Goal: Information Seeking & Learning: Learn about a topic

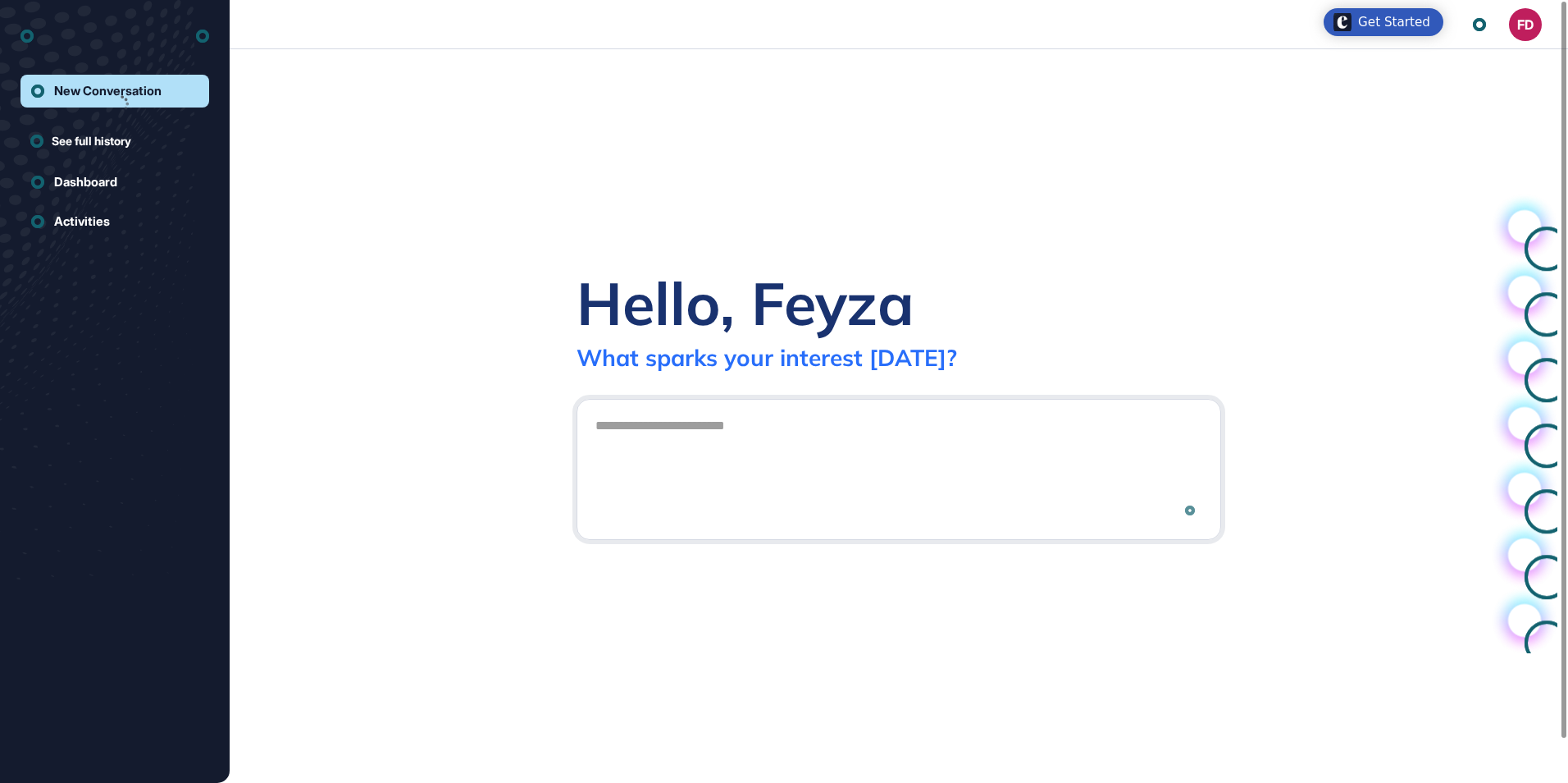
scroll to position [1, 1]
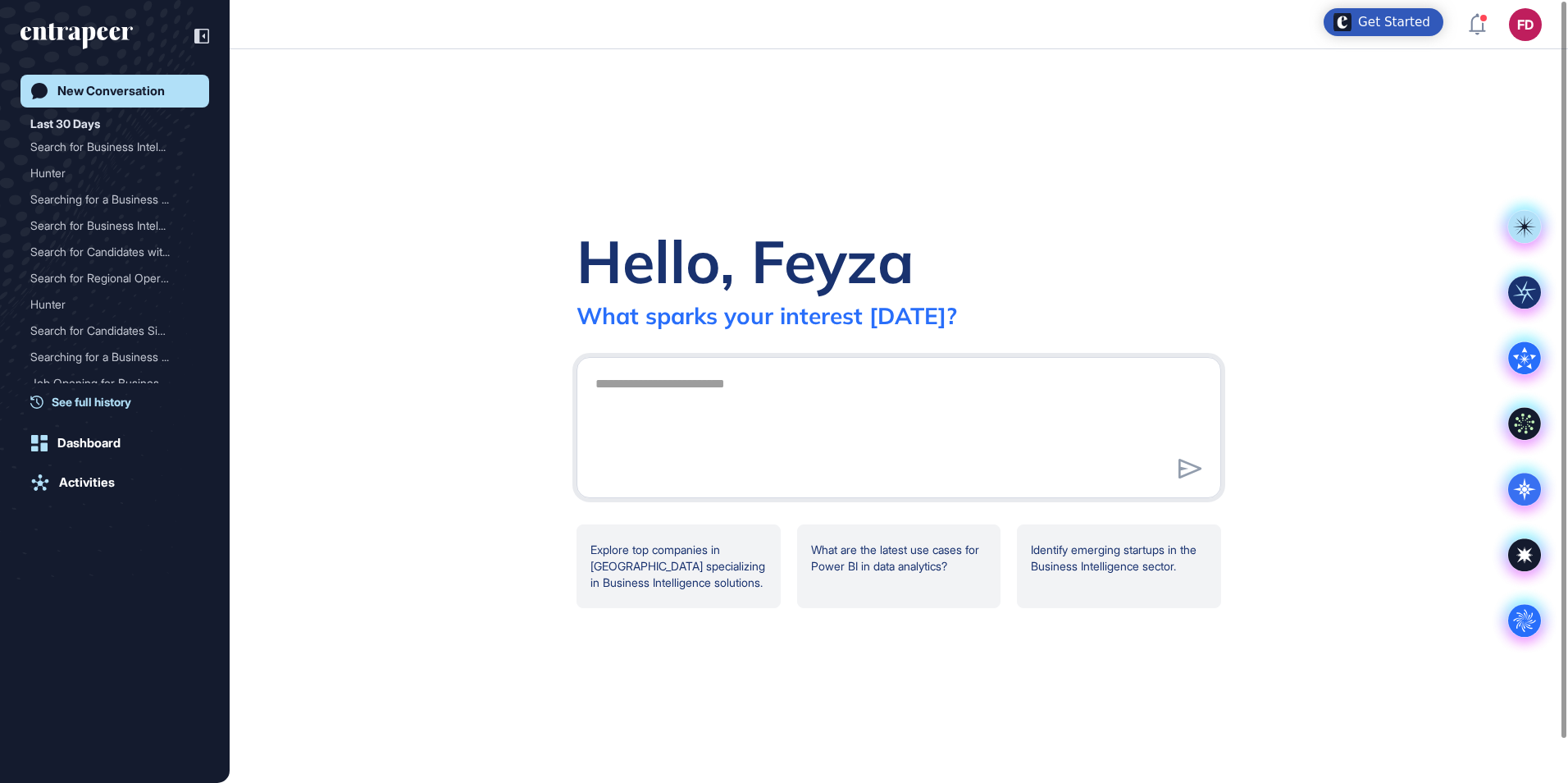
click at [119, 400] on span "See full history" at bounding box center [91, 401] width 80 height 17
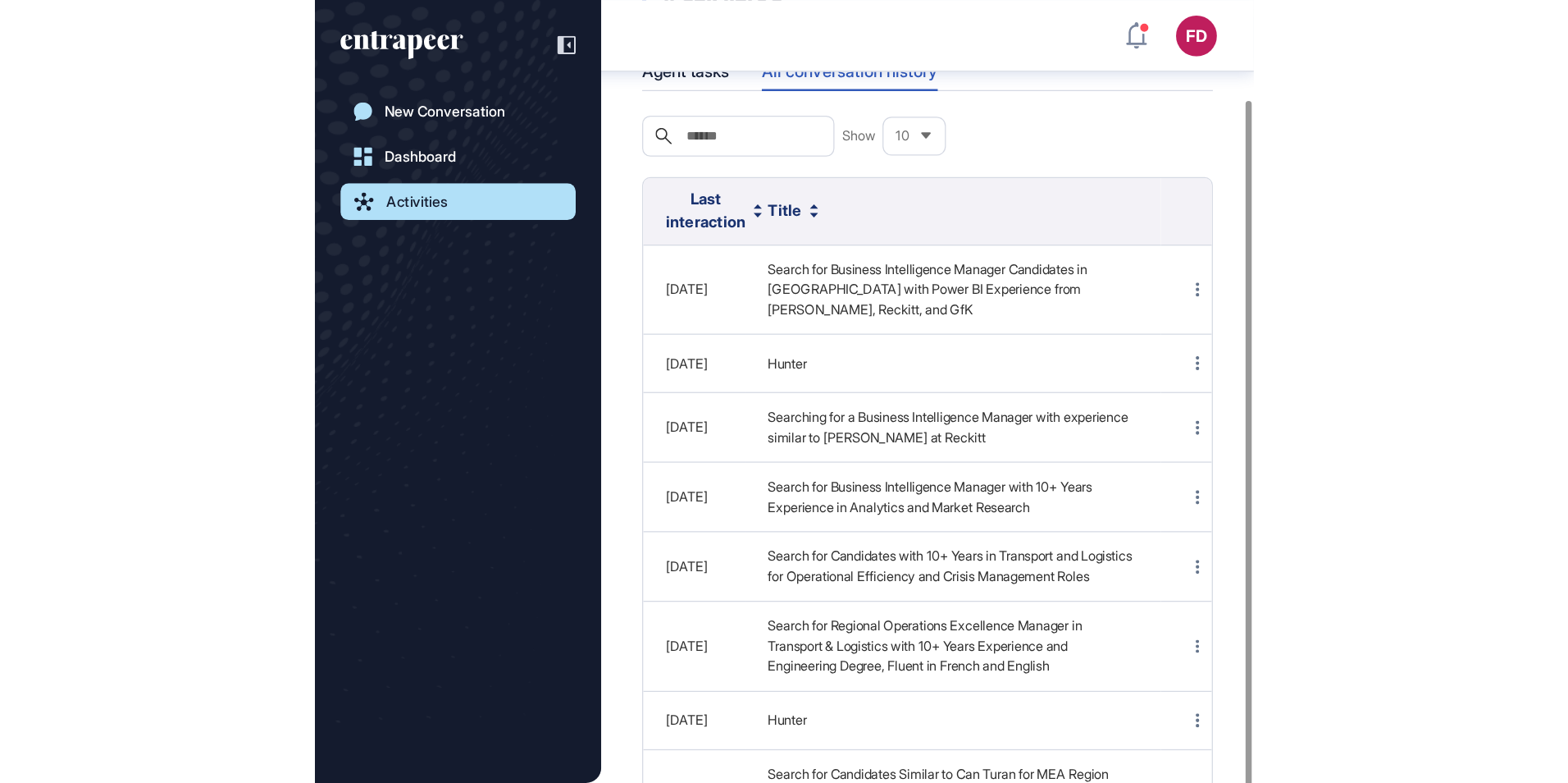
scroll to position [783, 1568]
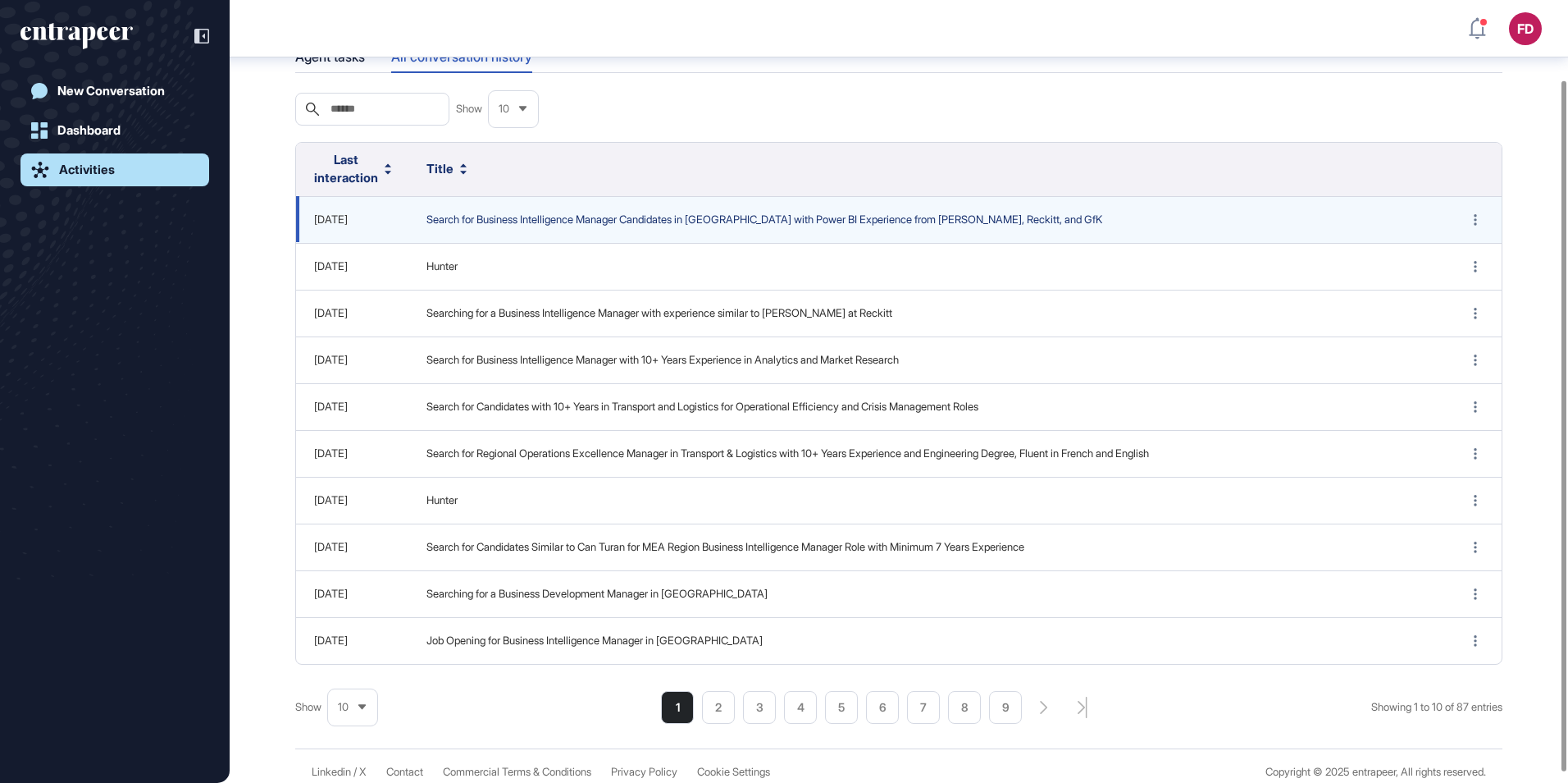
click at [755, 220] on span "Search for Business Intelligence Manager Candidates in [GEOGRAPHIC_DATA] with P…" at bounding box center [927, 220] width 1001 height 17
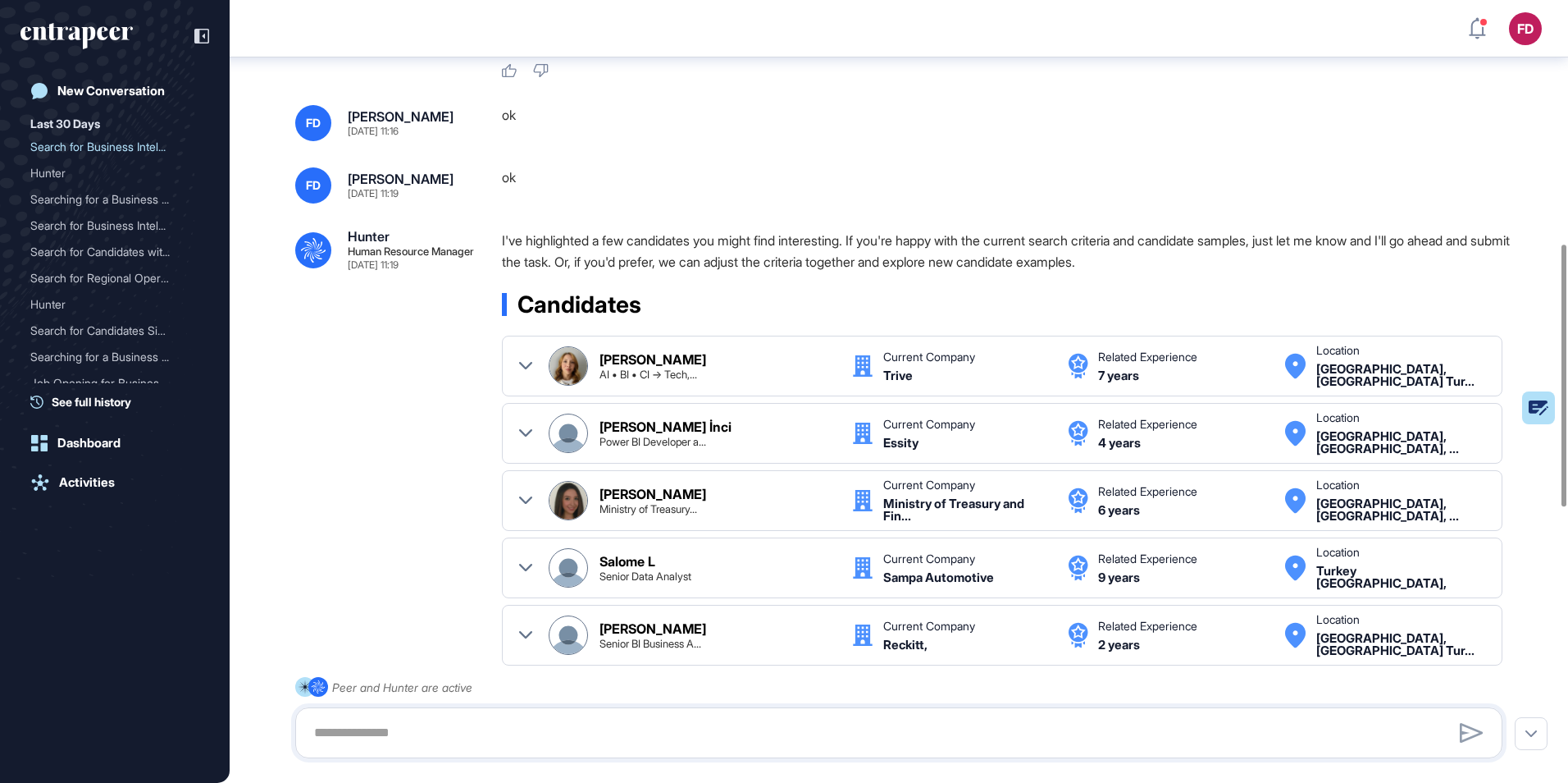
scroll to position [398, 0]
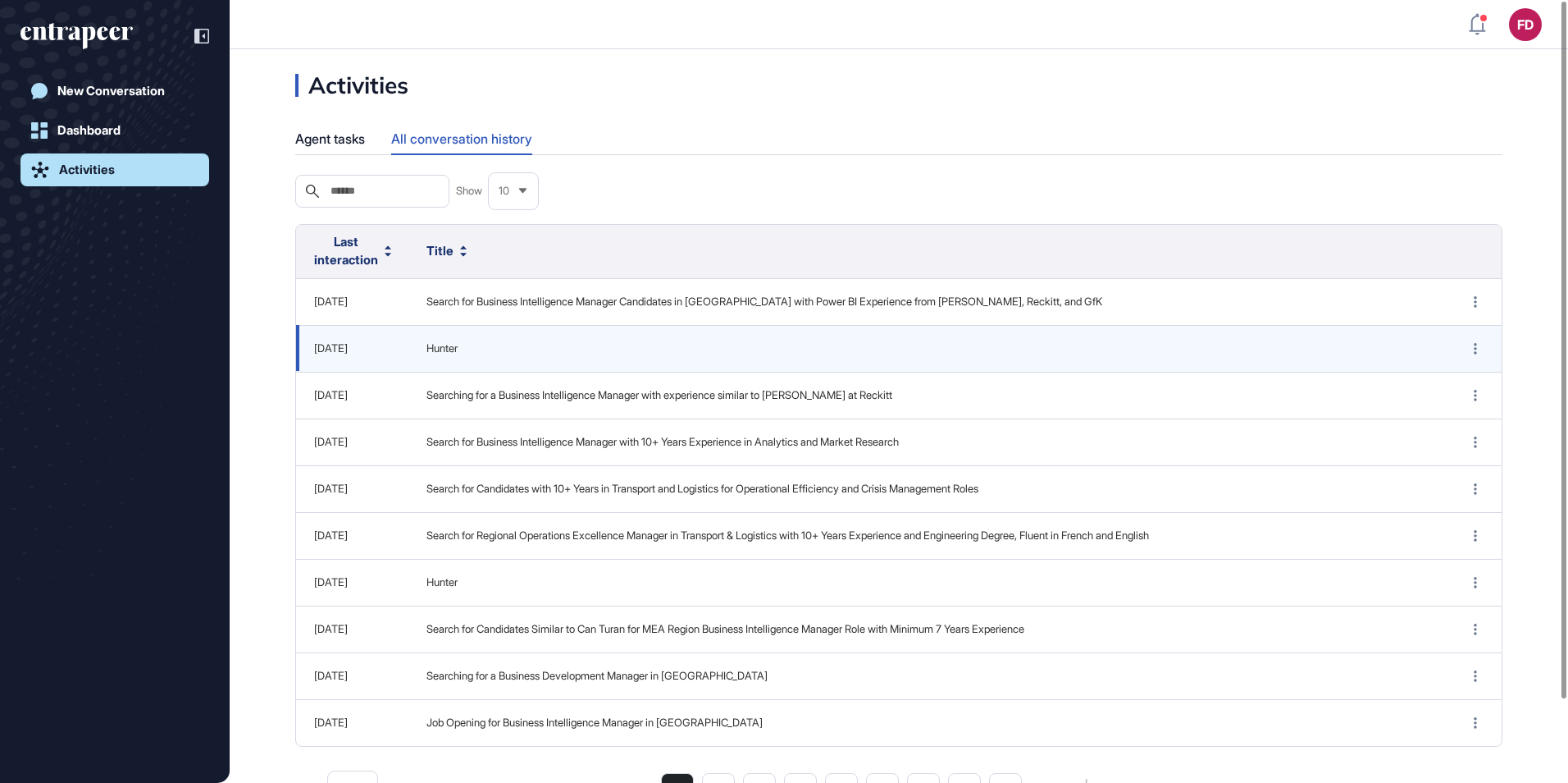
click at [447, 357] on td "Hunter" at bounding box center [927, 348] width 1038 height 47
click at [437, 347] on span "Hunter" at bounding box center [927, 349] width 1001 height 17
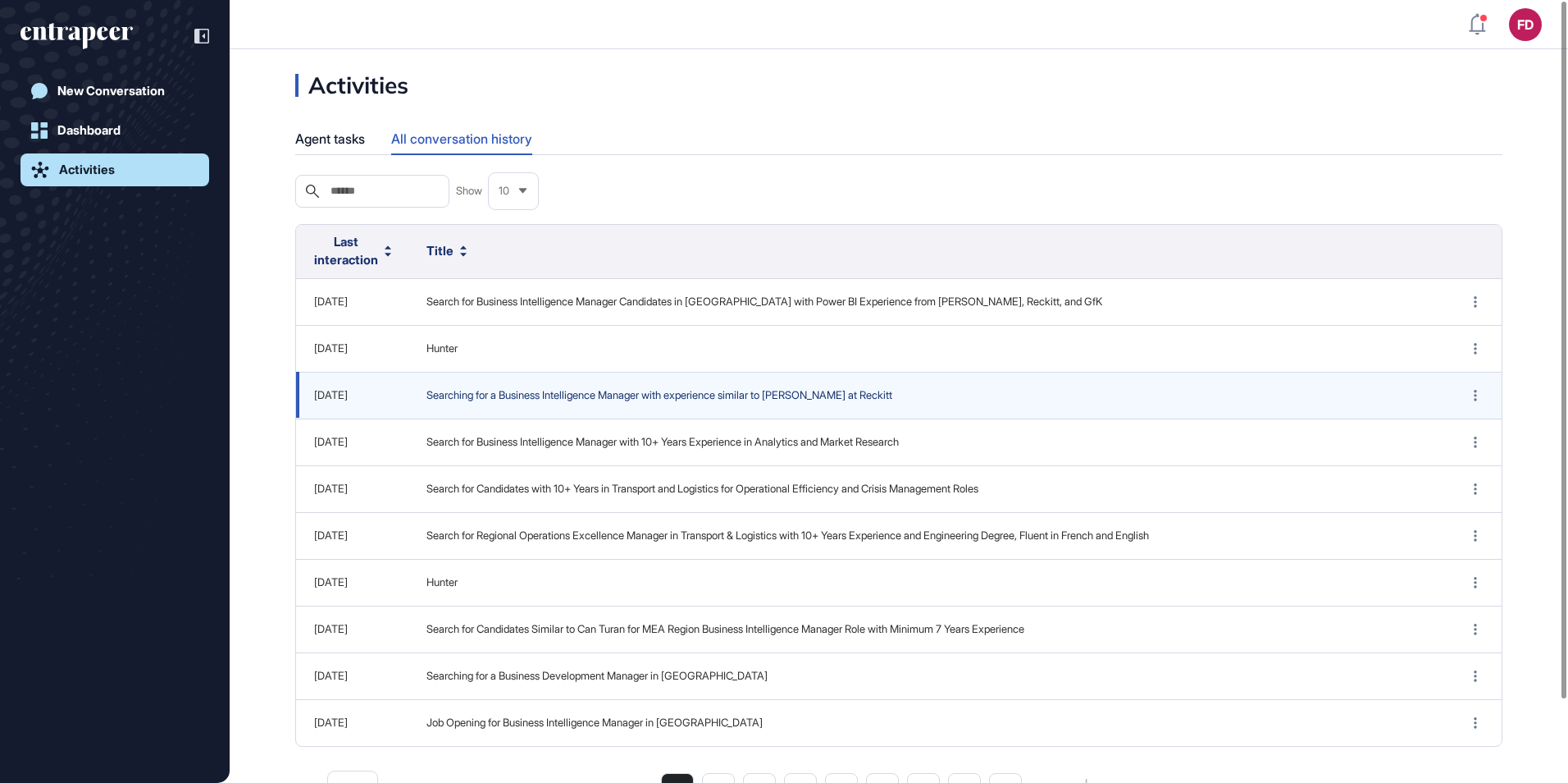
click at [532, 401] on span "Searching for a Business Intelligence Manager with experience similar to [PERSO…" at bounding box center [927, 396] width 1001 height 17
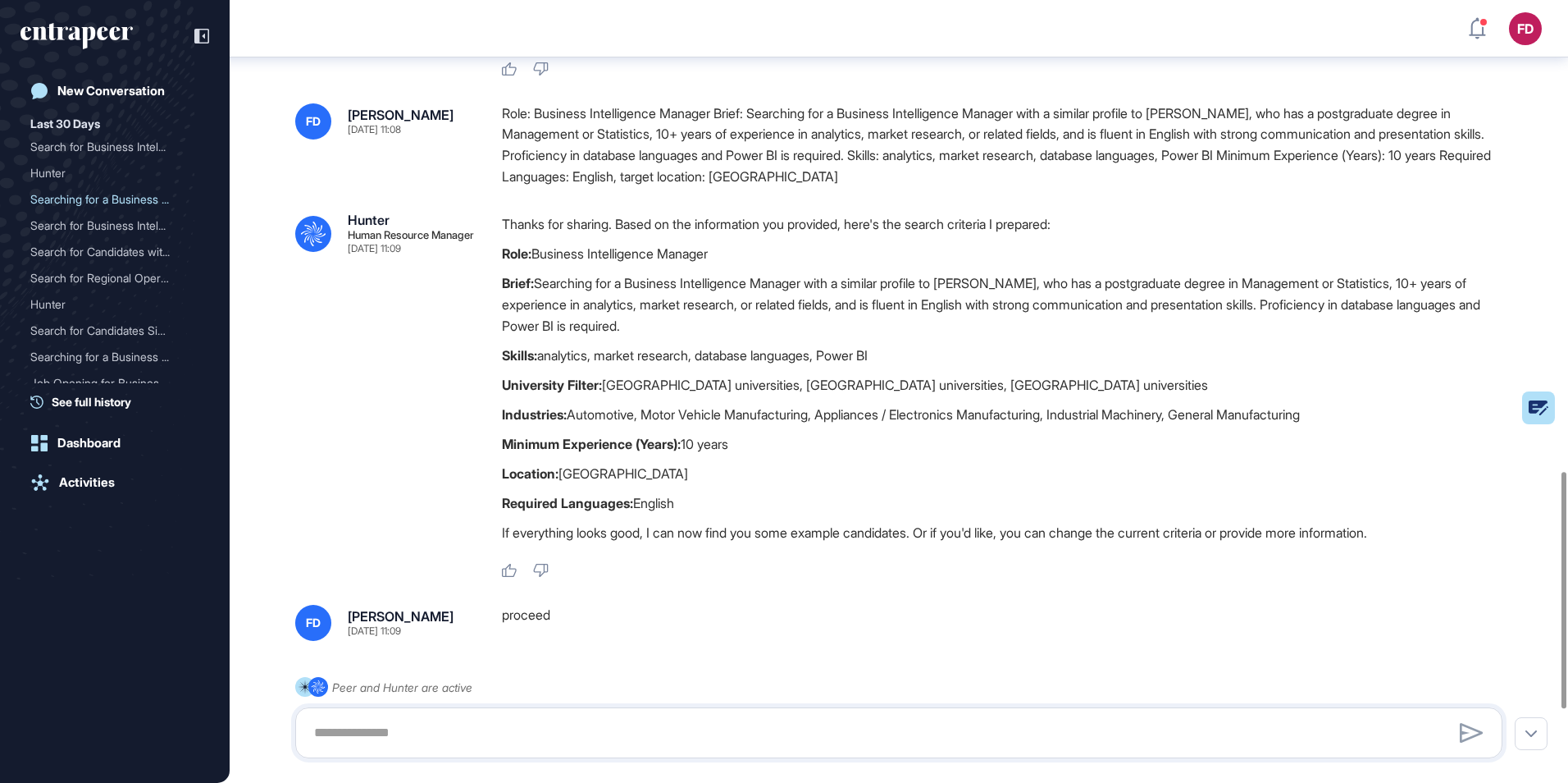
scroll to position [1801, 0]
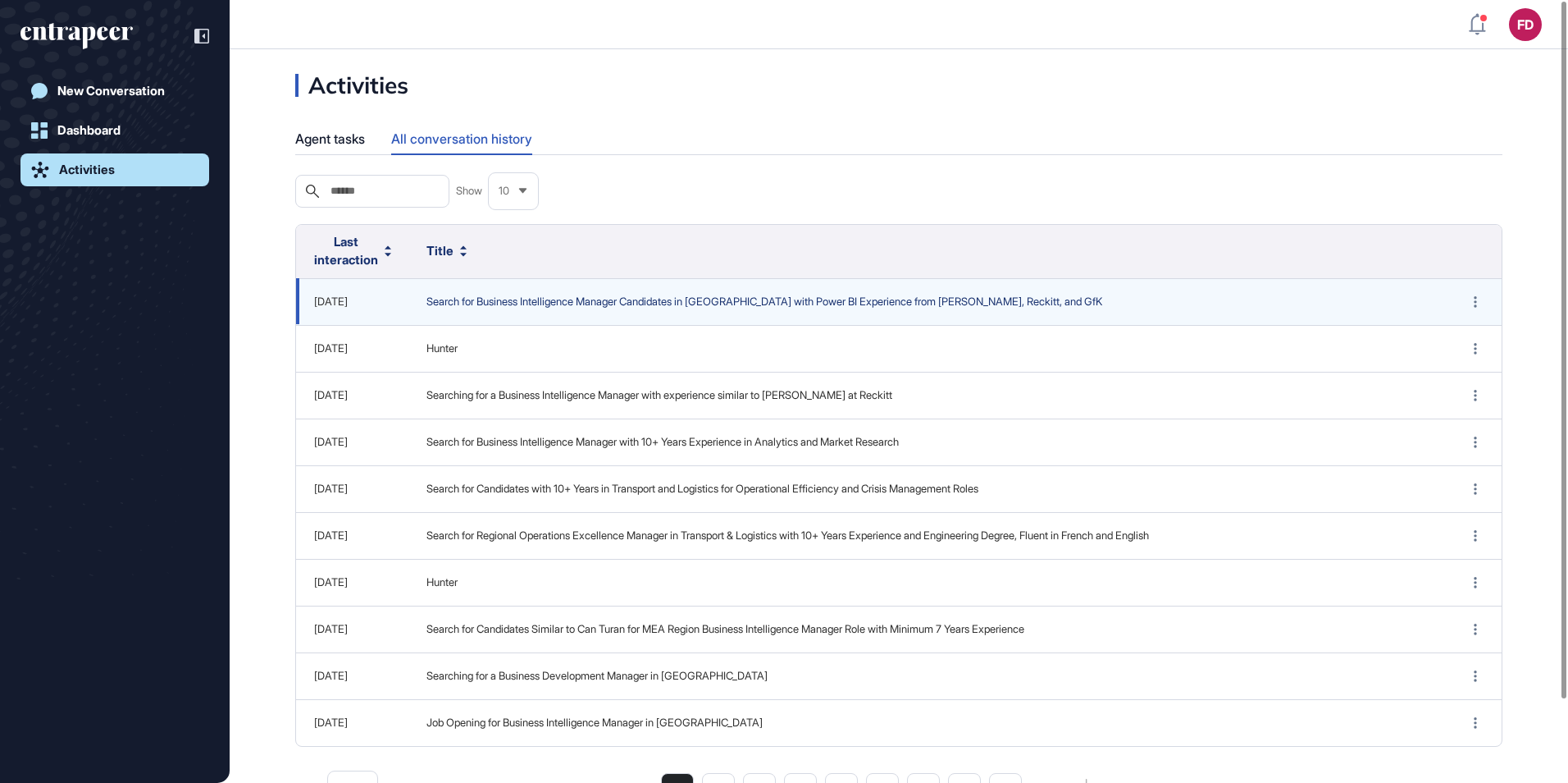
click at [453, 297] on span "Search for Business Intelligence Manager Candidates in [GEOGRAPHIC_DATA] with P…" at bounding box center [927, 302] width 1001 height 17
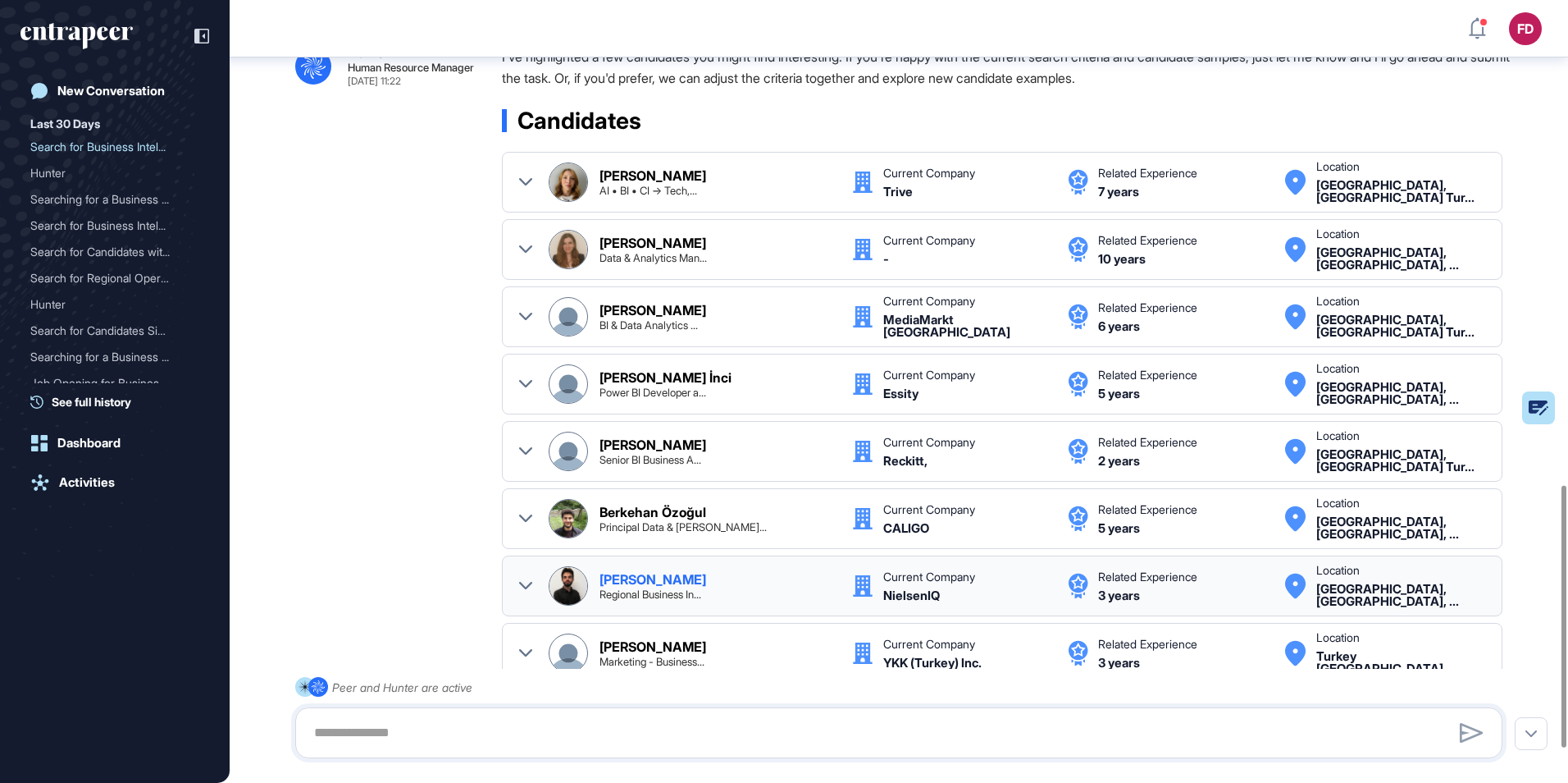
scroll to position [1464, 0]
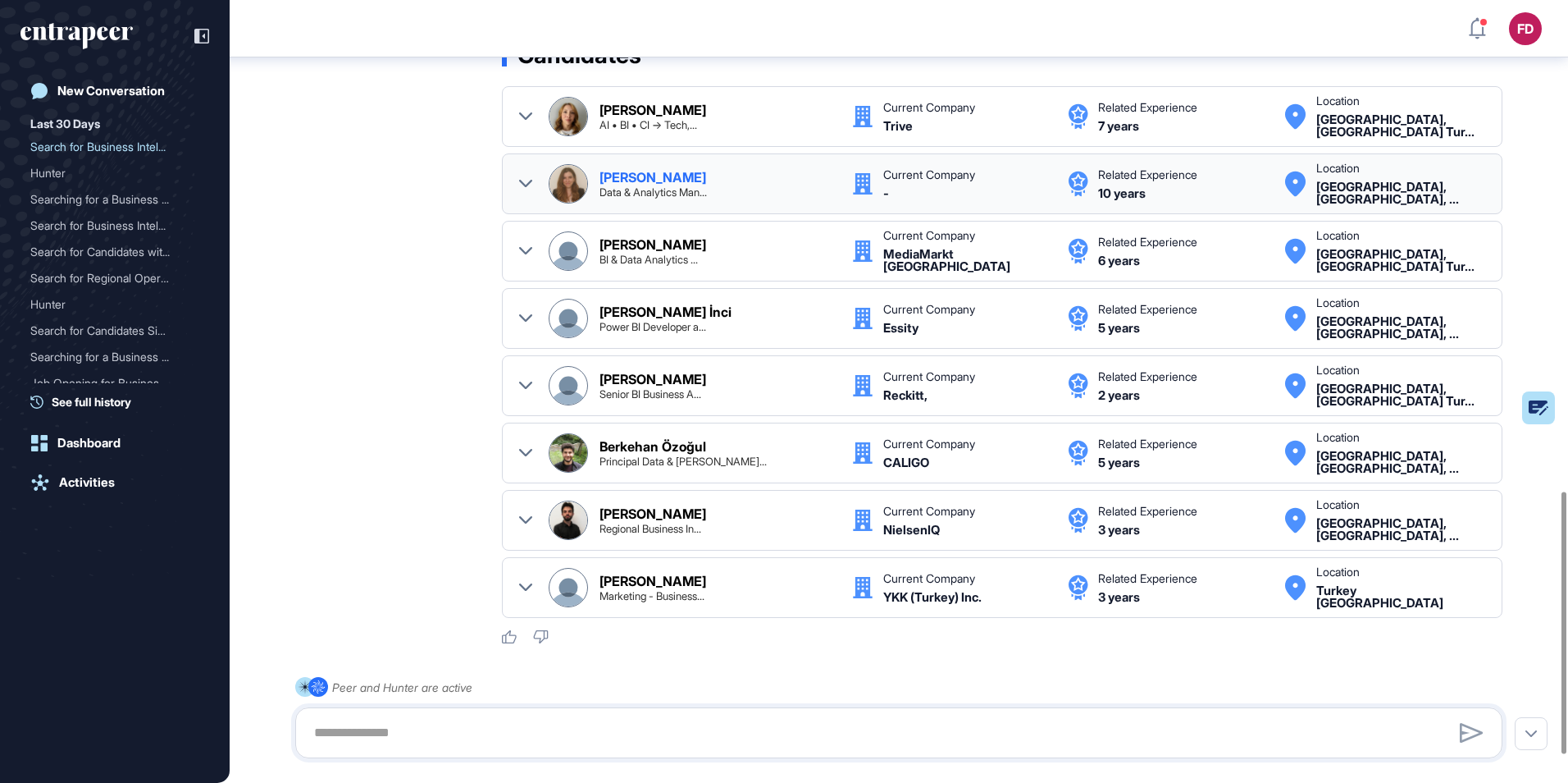
click at [768, 196] on div "[PERSON_NAME] Data & Analytics Man..." at bounding box center [717, 184] width 236 height 27
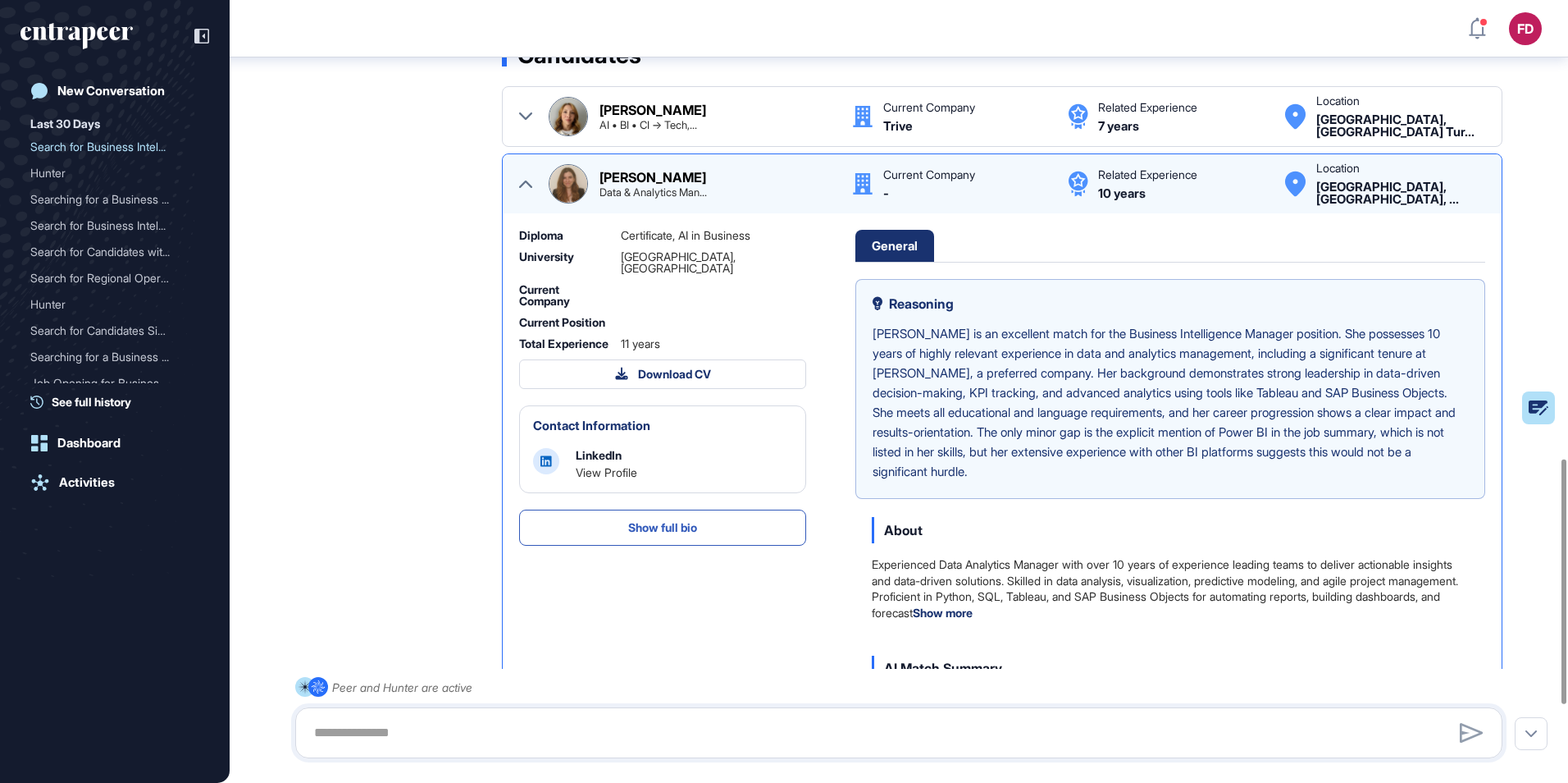
click at [771, 189] on div "[PERSON_NAME] Data & Analytics Man..." at bounding box center [717, 184] width 236 height 27
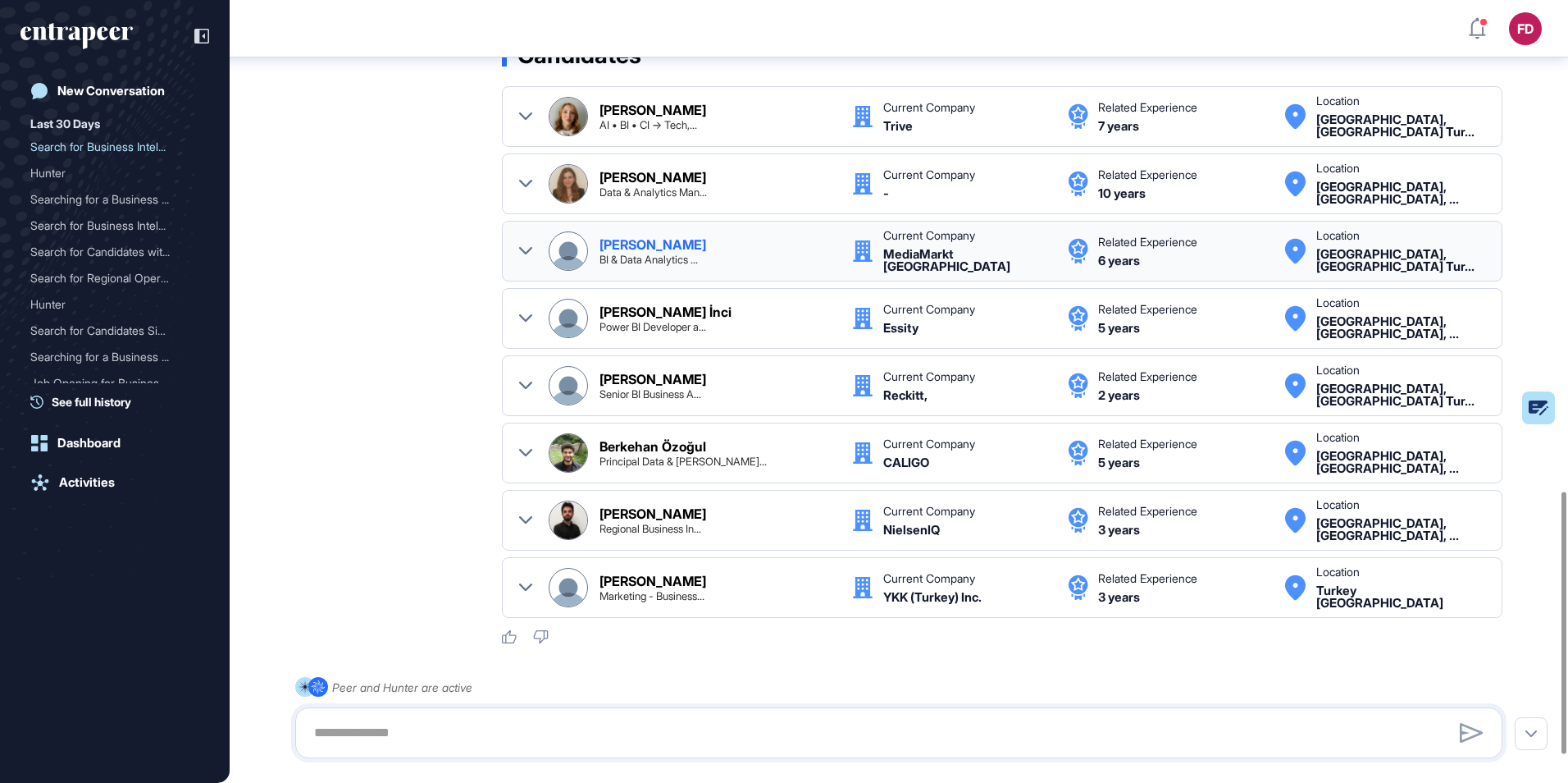
click at [723, 241] on div "[PERSON_NAME] BI & Data Analytics ..." at bounding box center [717, 251] width 236 height 27
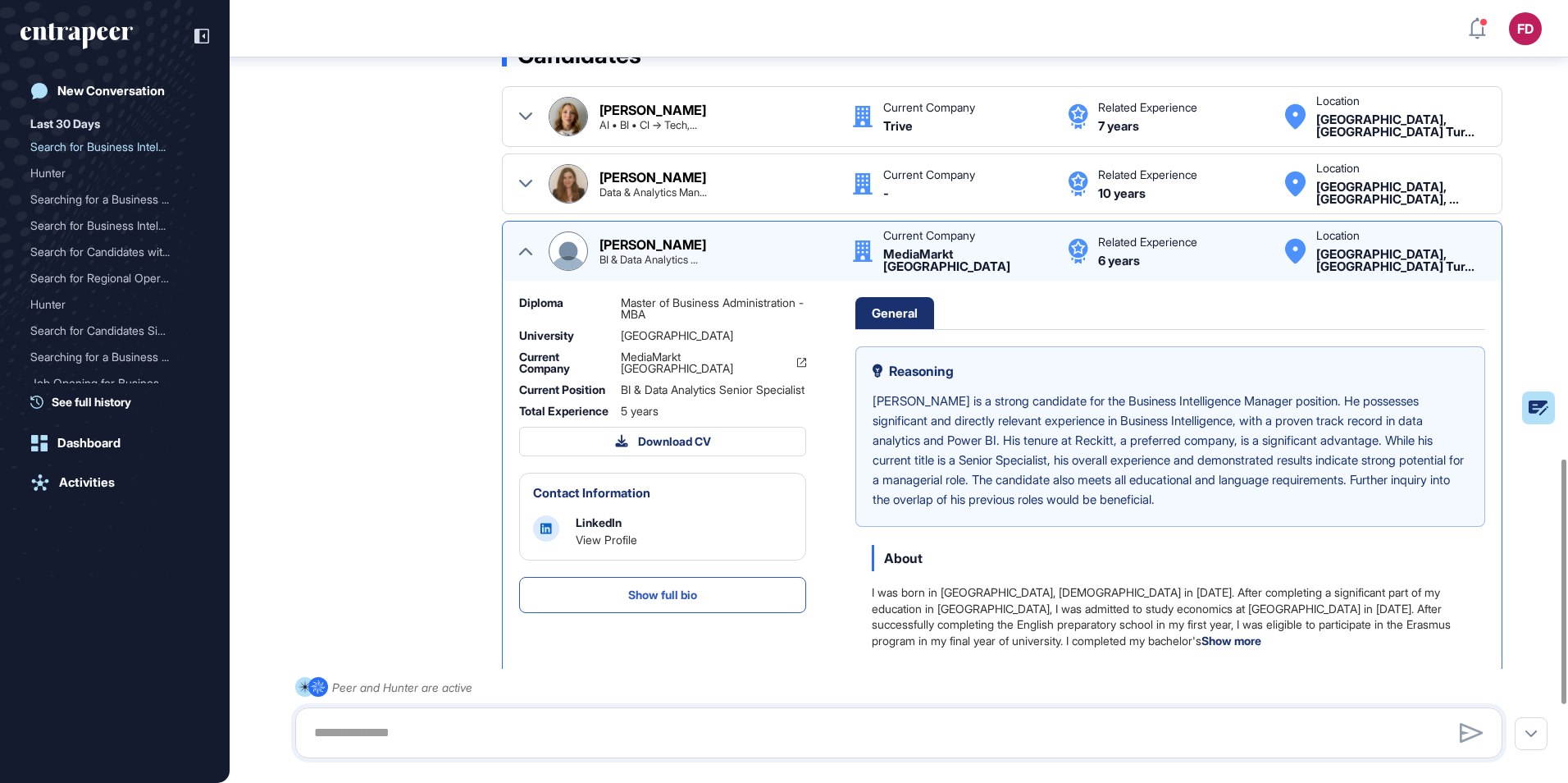
click at [723, 241] on div "[PERSON_NAME] BI & Data Analytics ..." at bounding box center [717, 251] width 236 height 27
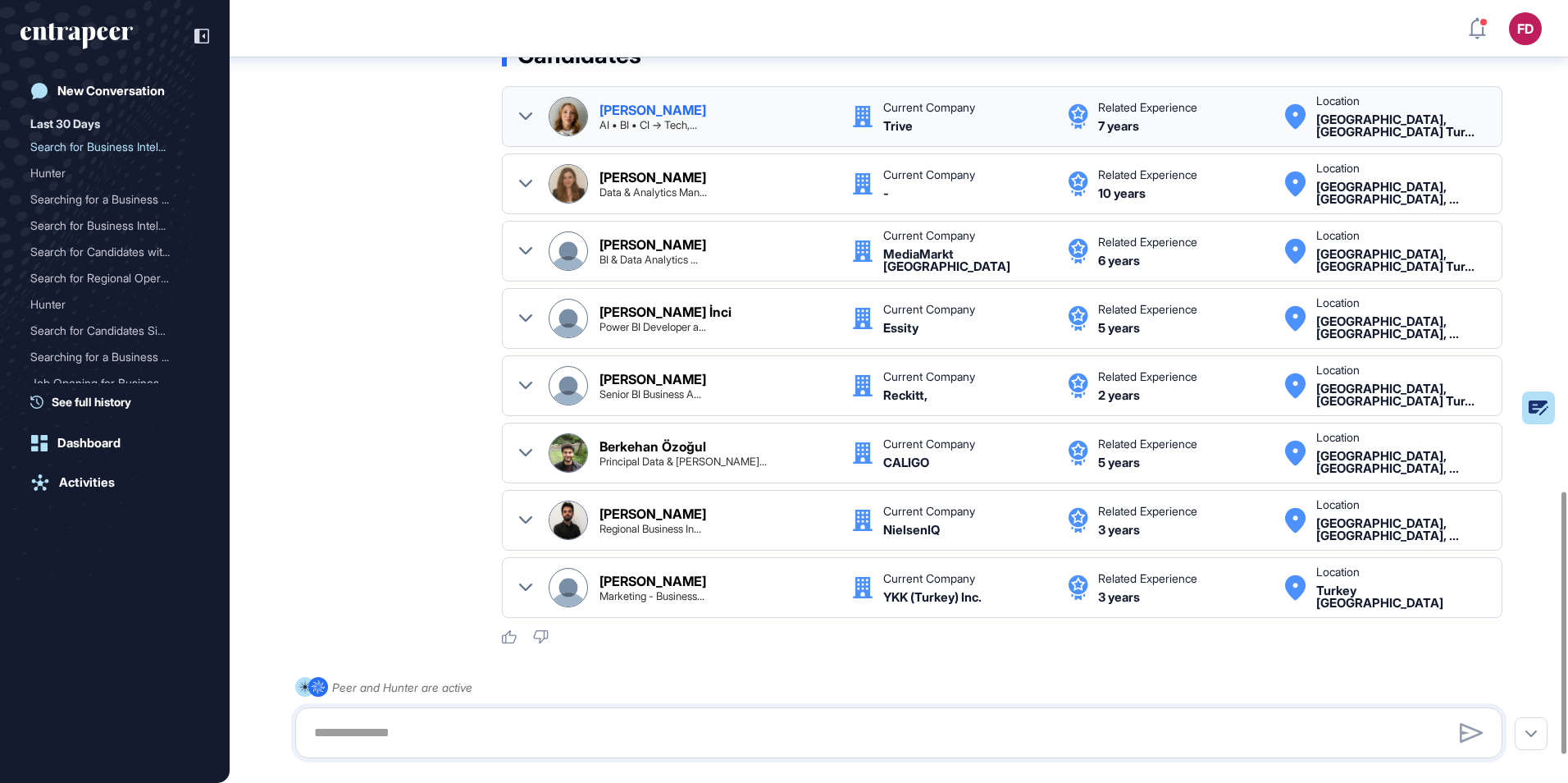
click at [733, 129] on div "[PERSON_NAME] AI • BI • CI → Tech,..." at bounding box center [717, 117] width 236 height 27
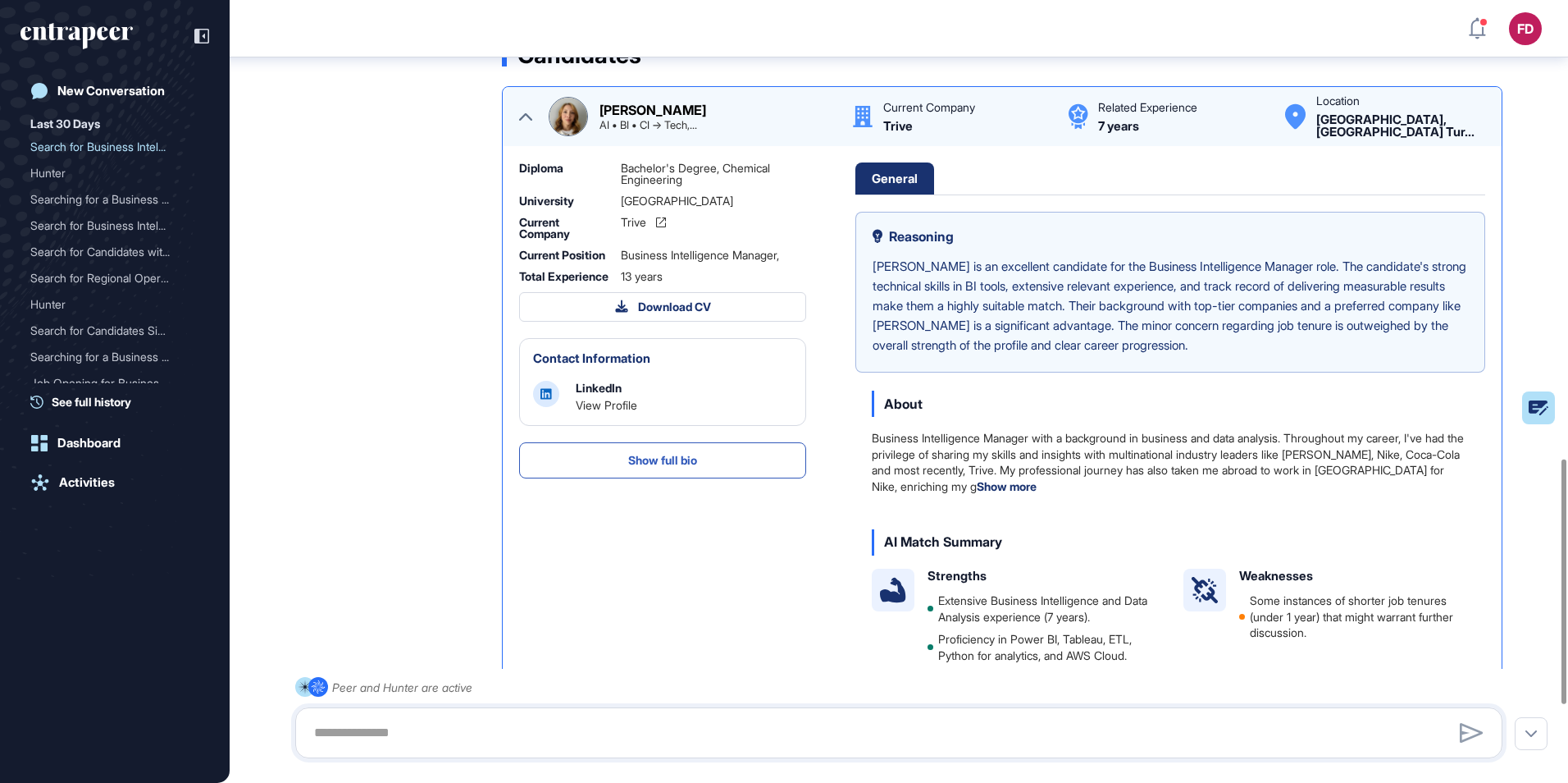
click at [739, 119] on div "[PERSON_NAME] AI • BI • CI → Tech,..." at bounding box center [717, 117] width 236 height 27
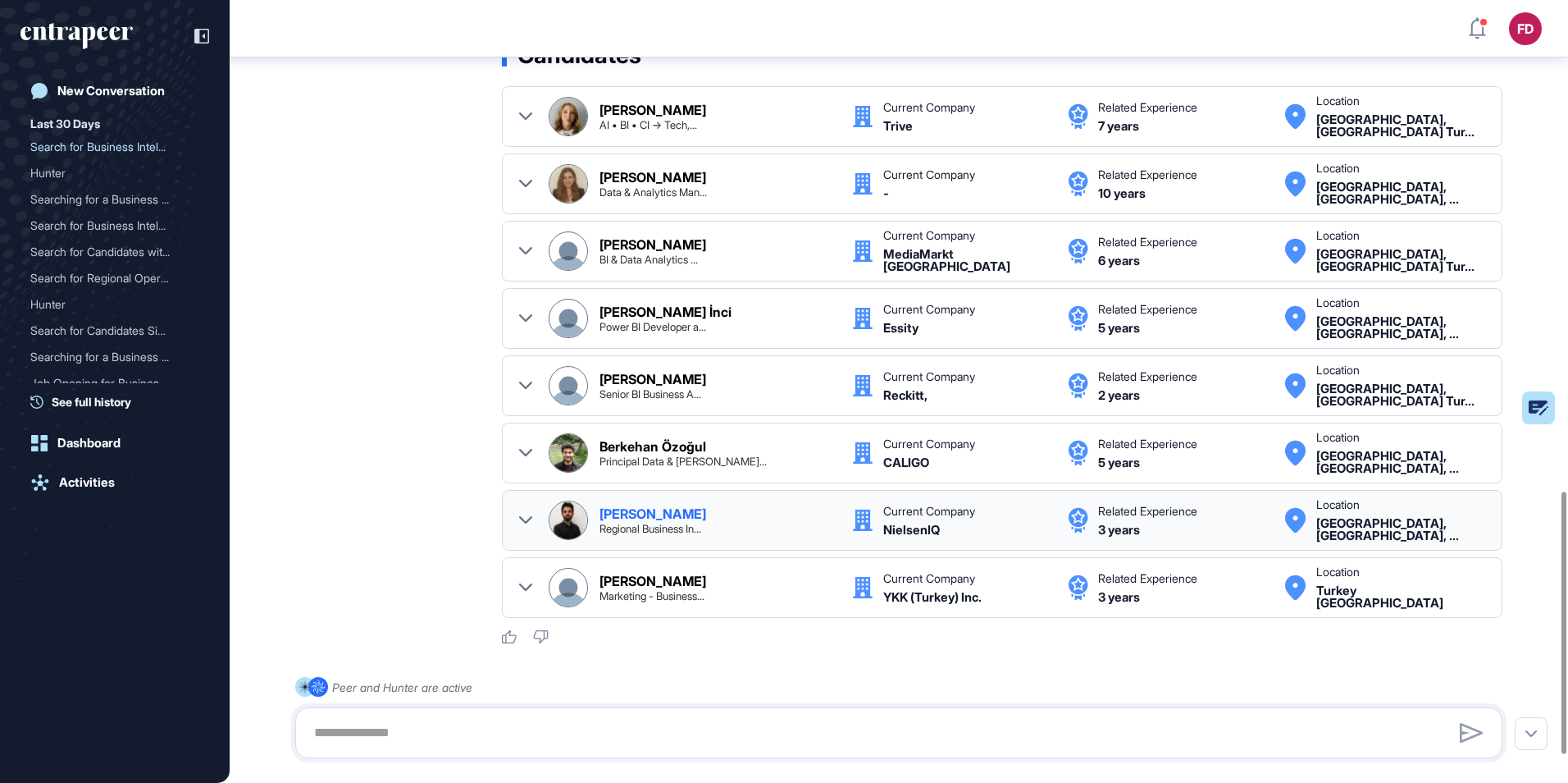
click at [712, 515] on div "[PERSON_NAME] Regional Business In..." at bounding box center [717, 520] width 236 height 27
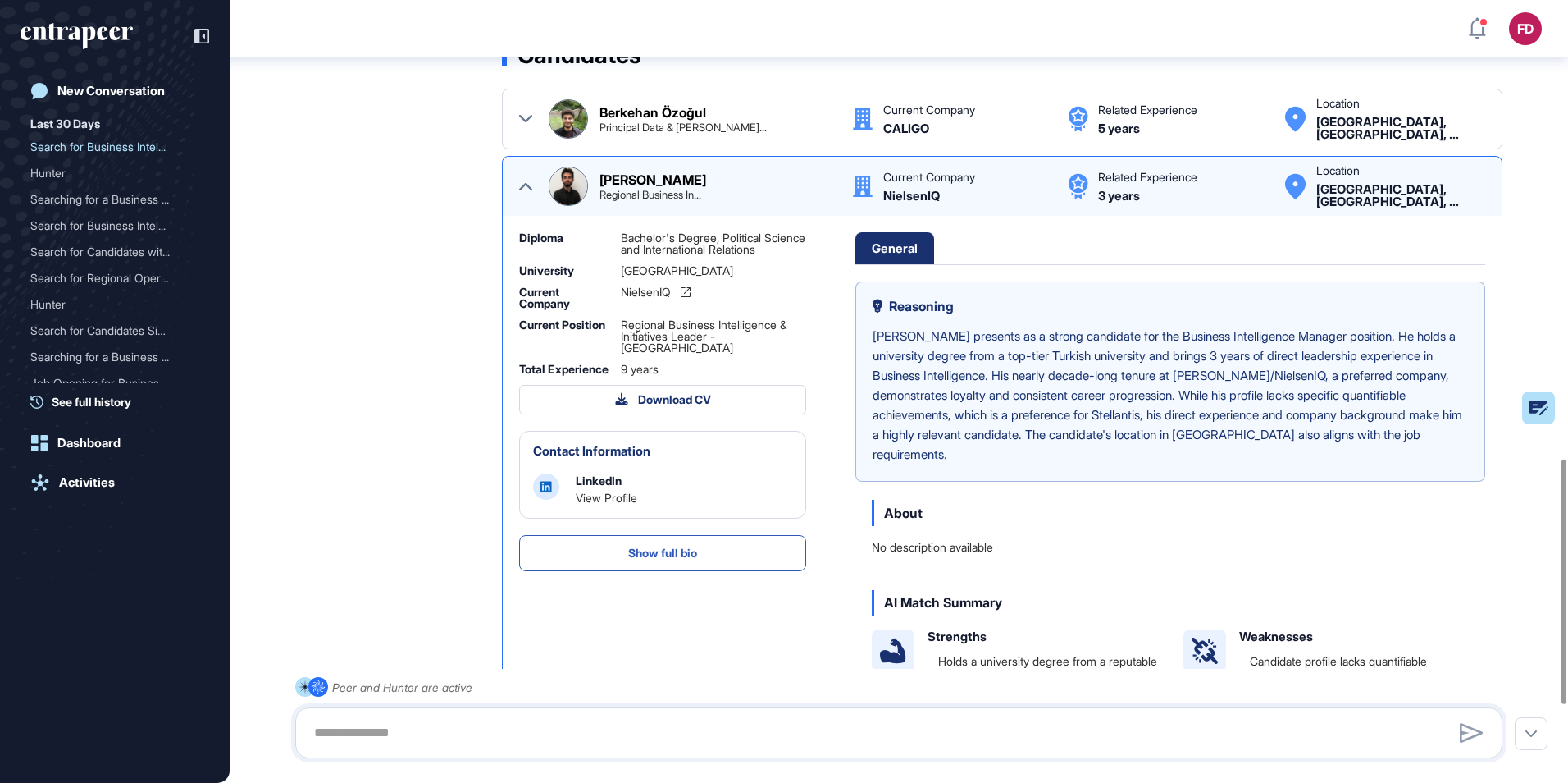
scroll to position [320, 0]
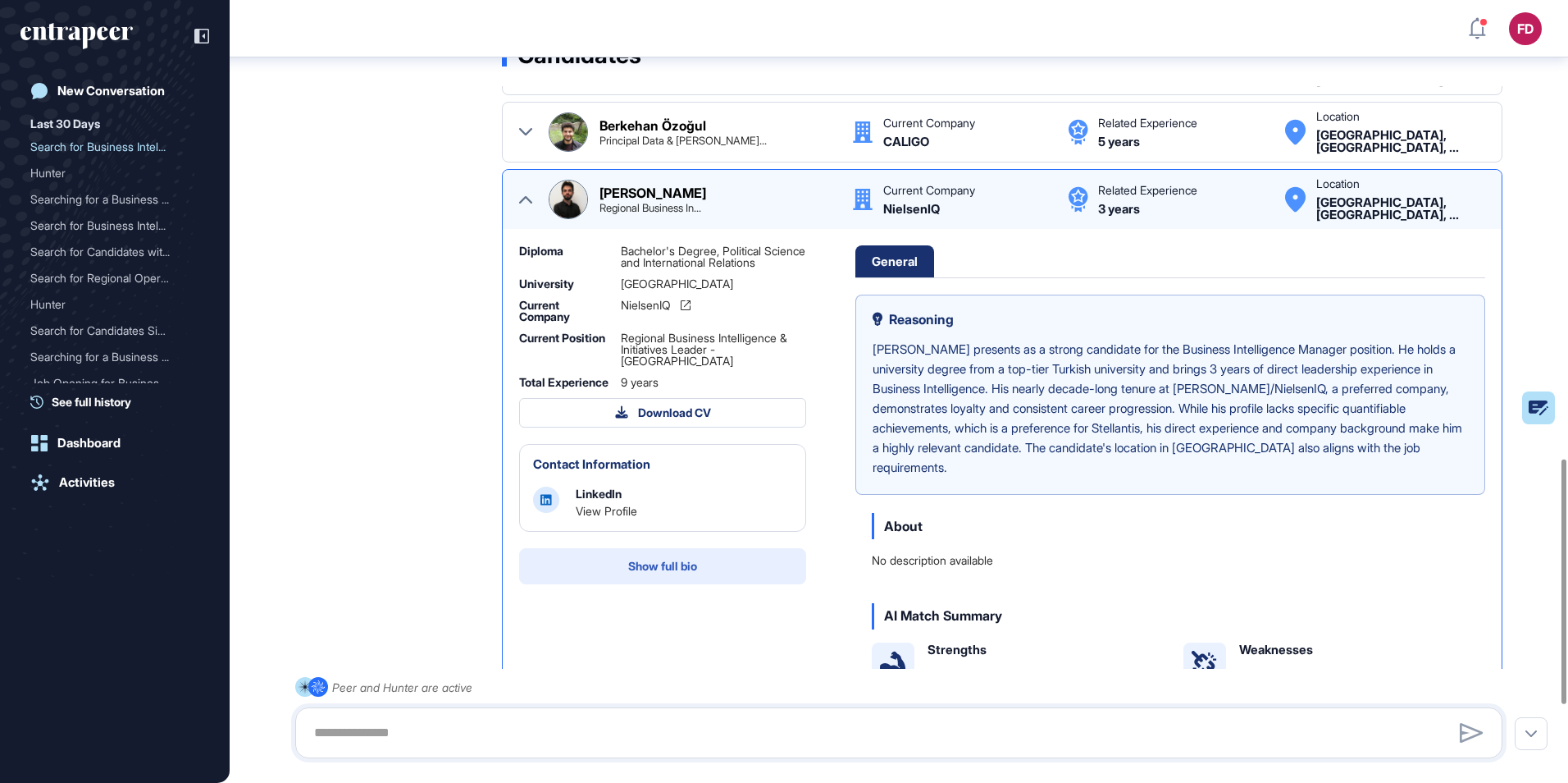
click at [708, 571] on button "Show full bio" at bounding box center [662, 565] width 287 height 36
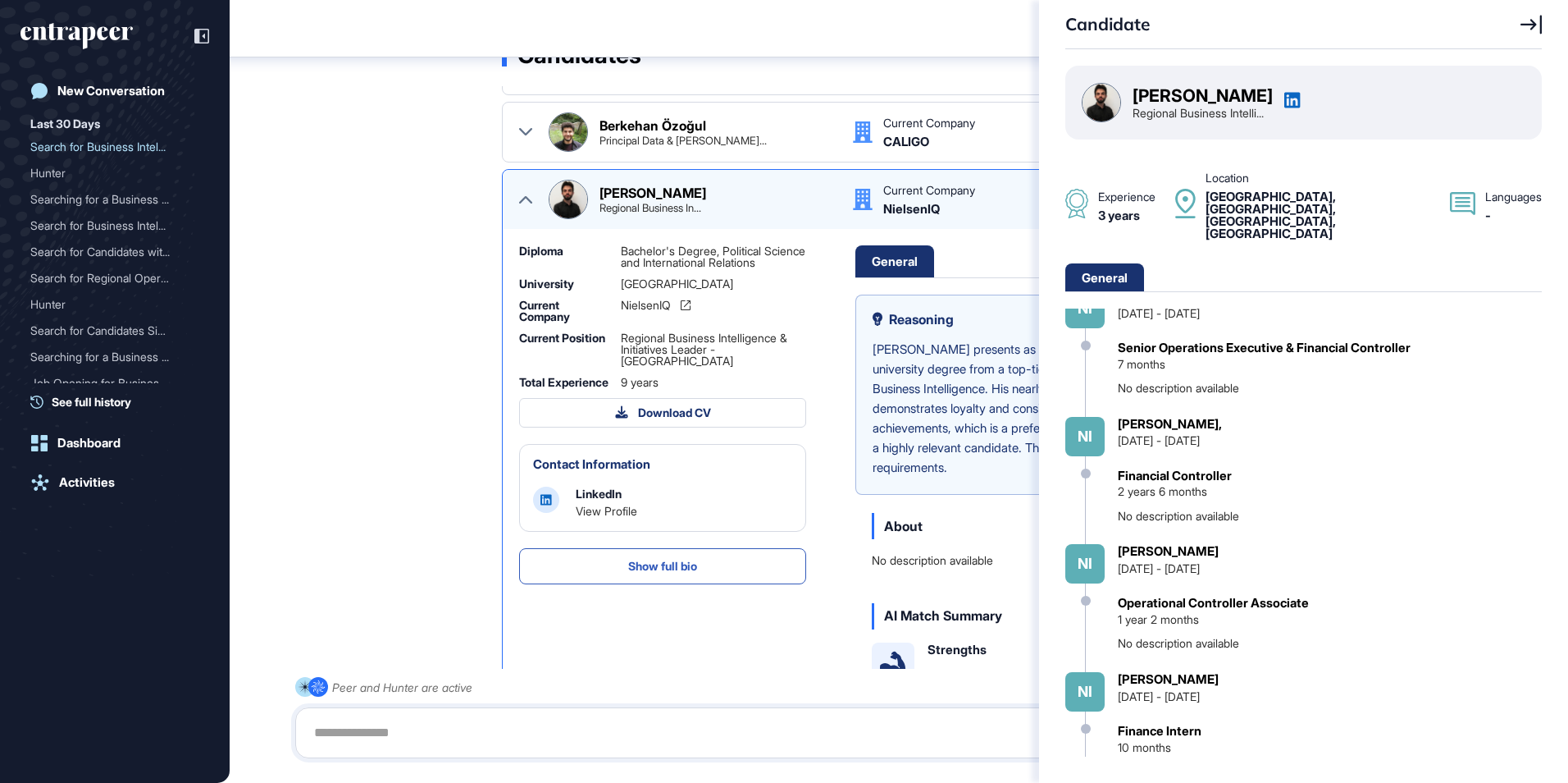
scroll to position [461, 0]
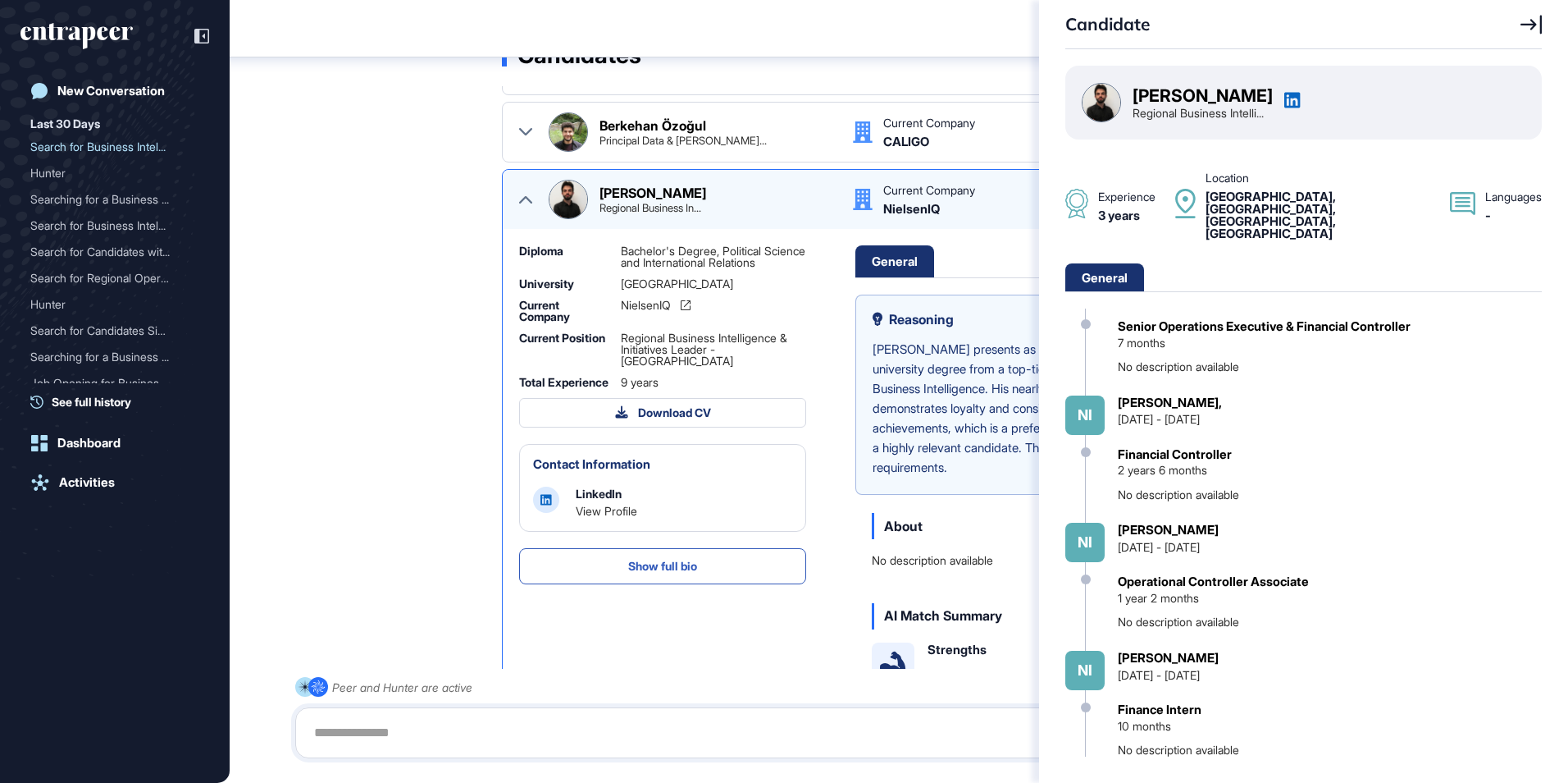
click at [398, 269] on div "Candidate [PERSON_NAME] Regional Business Intelli... Experience 3 years Locatio…" at bounding box center [784, 391] width 1568 height 783
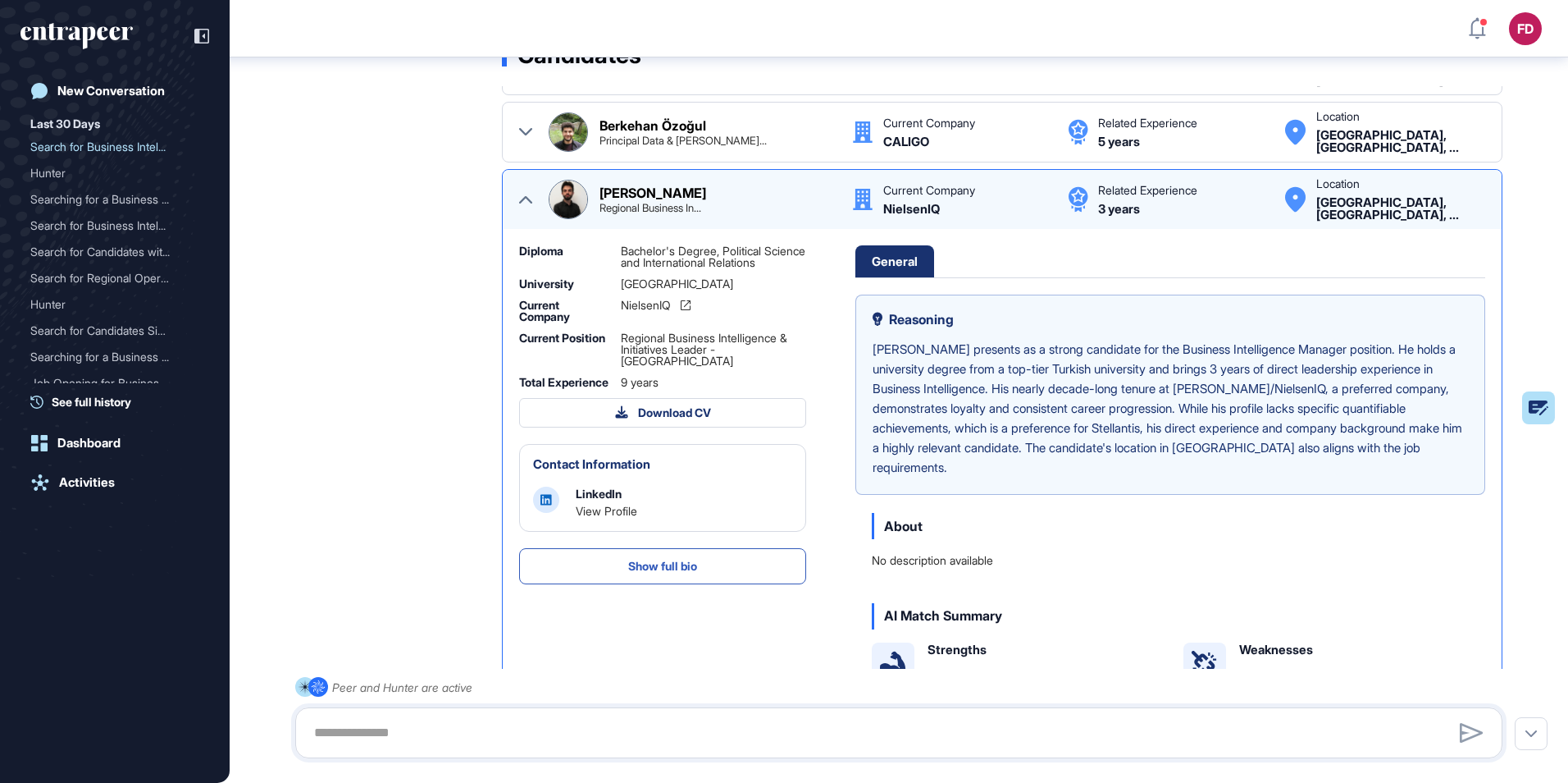
click at [529, 205] on icon at bounding box center [526, 199] width 13 height 13
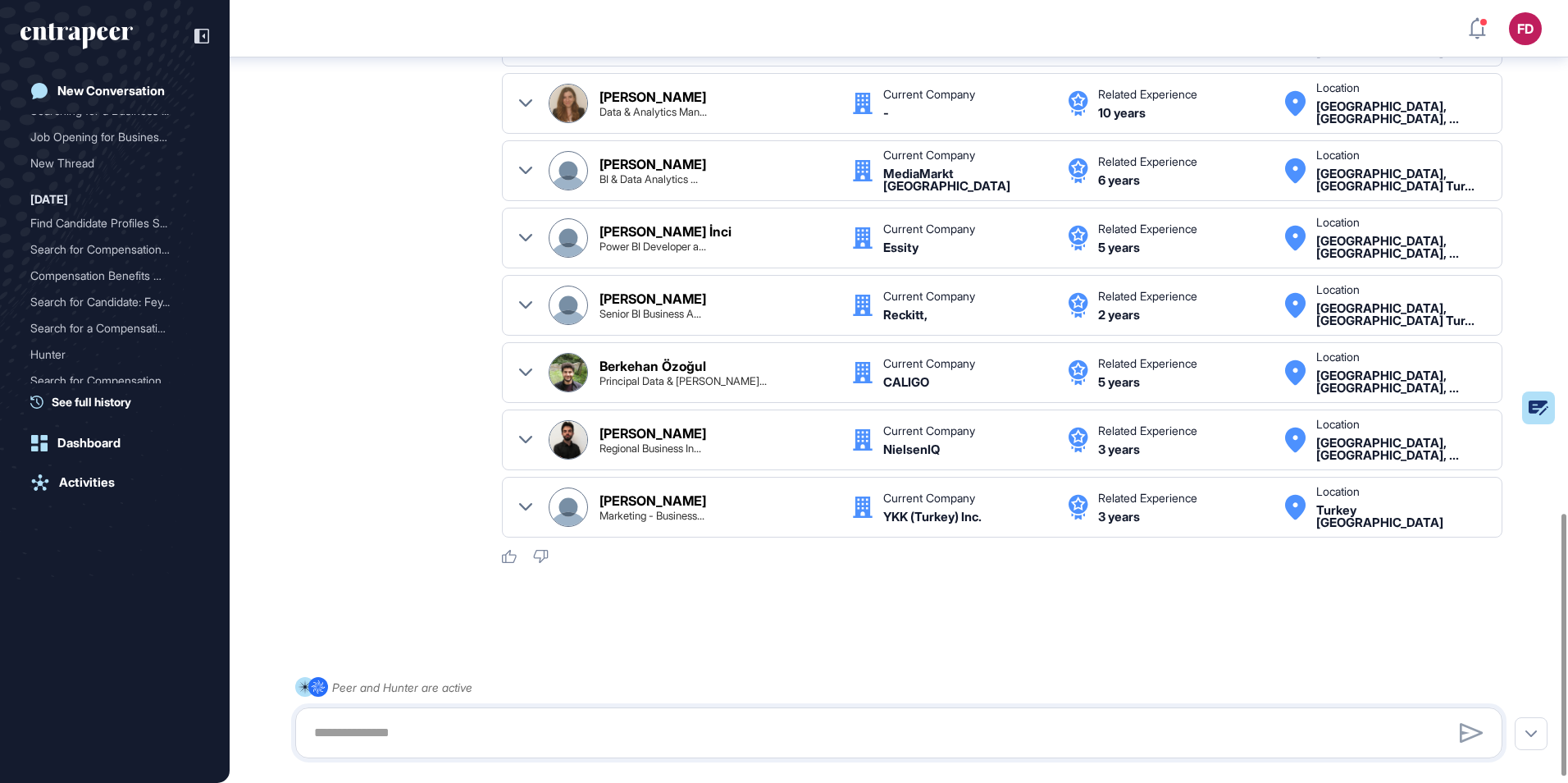
scroll to position [1547, 0]
click at [676, 520] on div "[PERSON_NAME] Marketing - Business..." at bounding box center [692, 505] width 287 height 39
click at [760, 444] on div "[PERSON_NAME] Regional Business In..." at bounding box center [717, 438] width 236 height 27
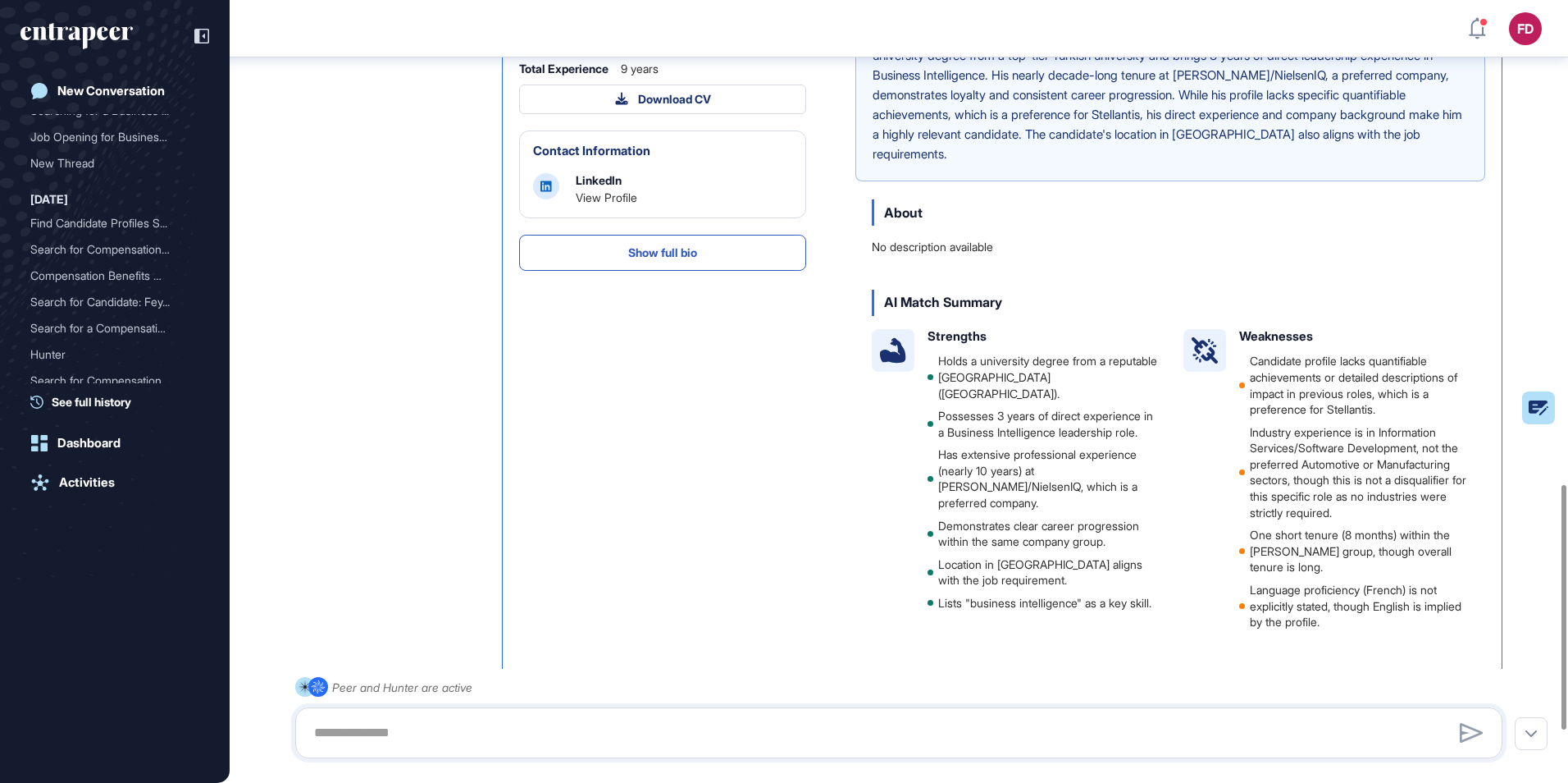
scroll to position [403, 0]
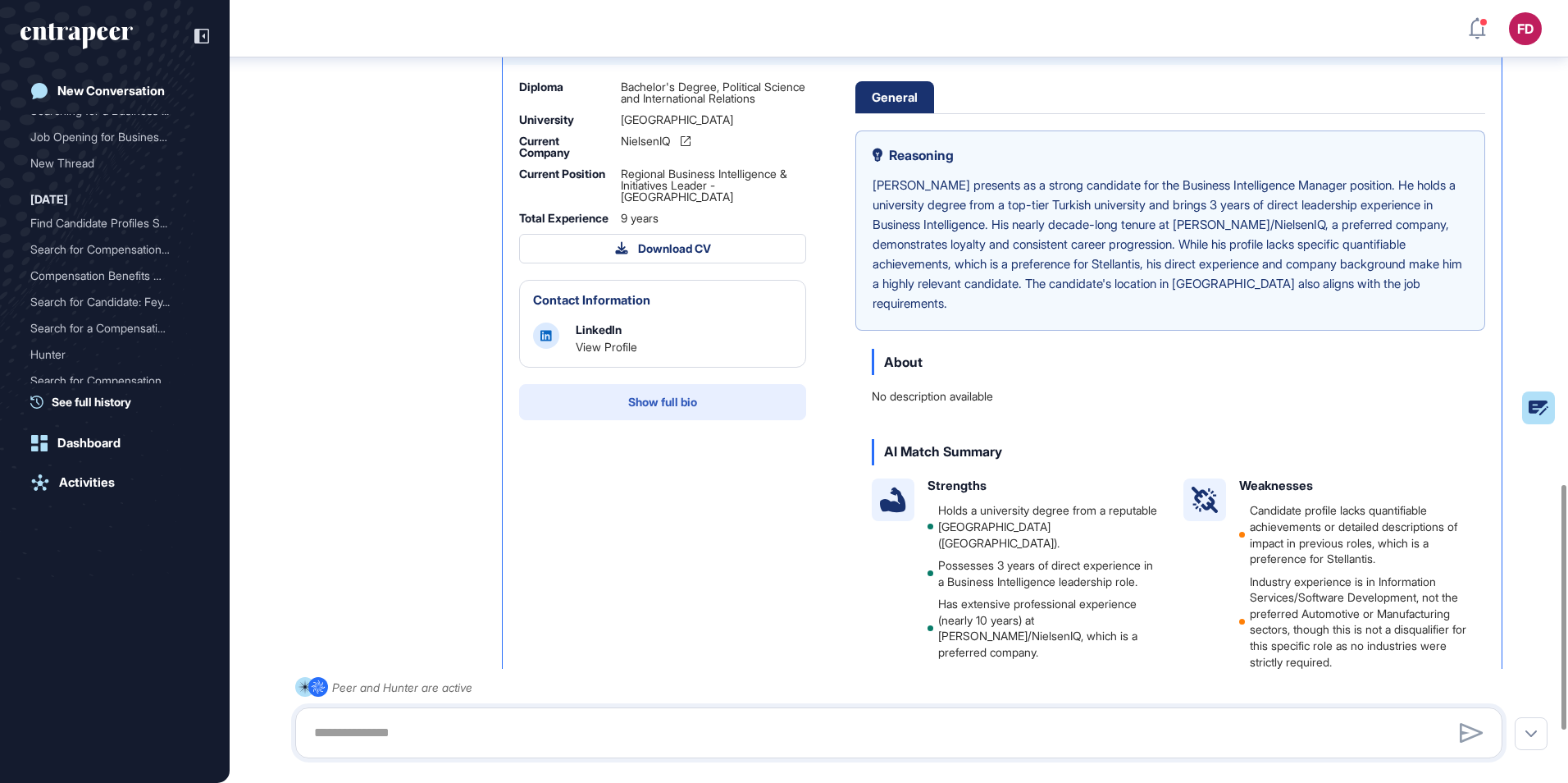
click at [706, 417] on button "Show full bio" at bounding box center [662, 401] width 287 height 36
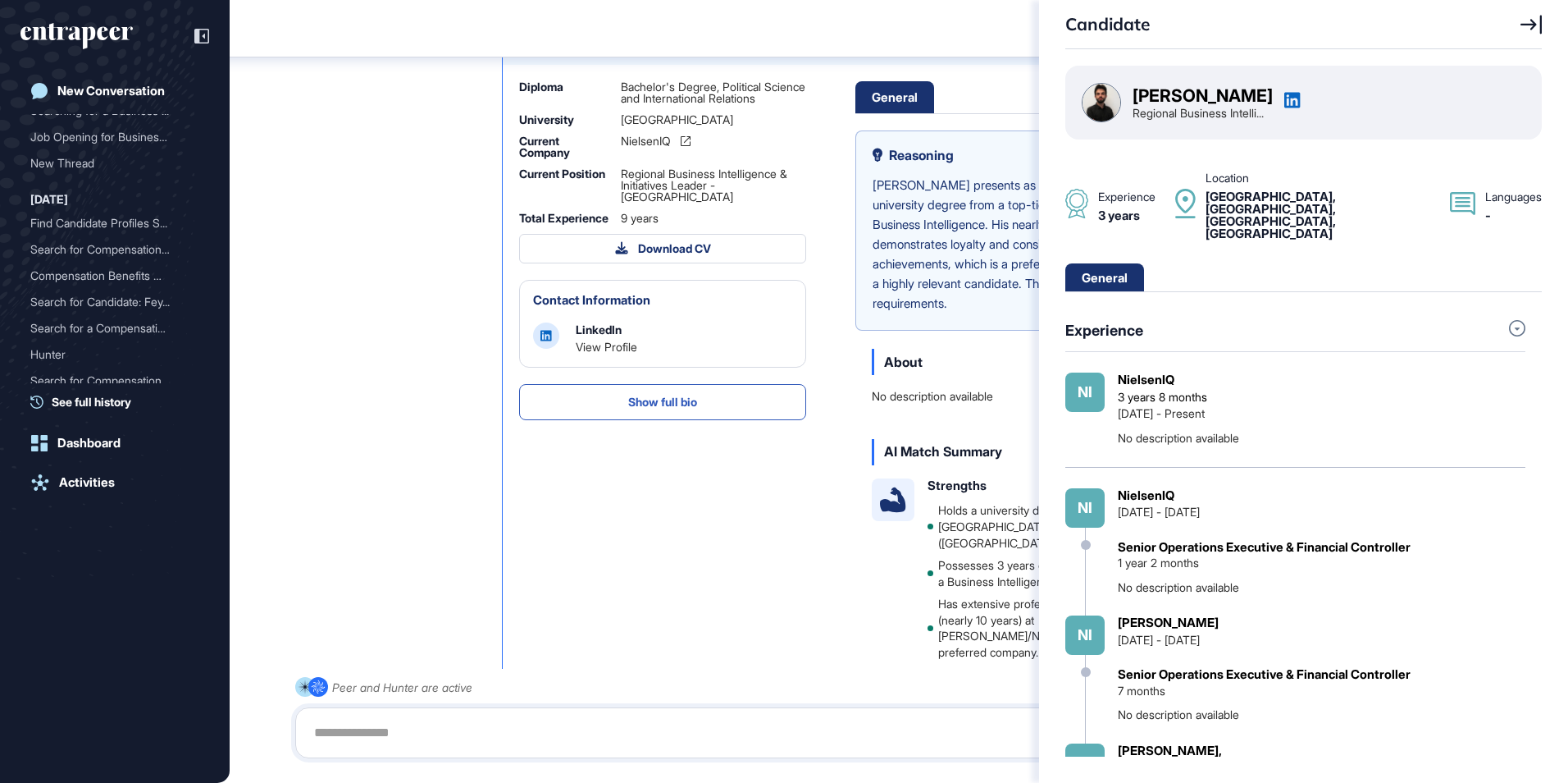
scroll to position [0, 0]
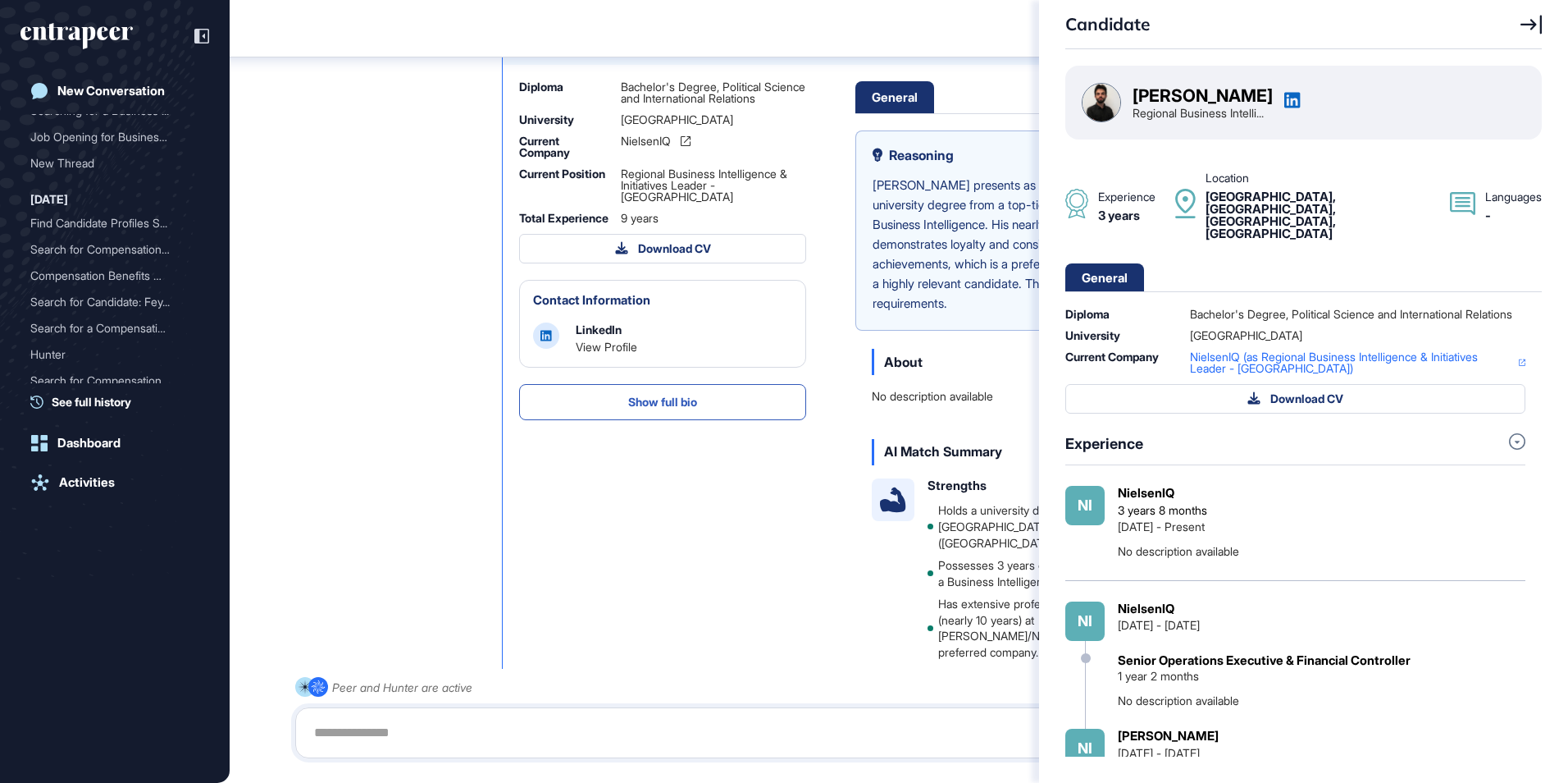
click at [612, 583] on div "Candidate [PERSON_NAME] Regional Business Intelli... Experience 3 years Locatio…" at bounding box center [784, 391] width 1568 height 783
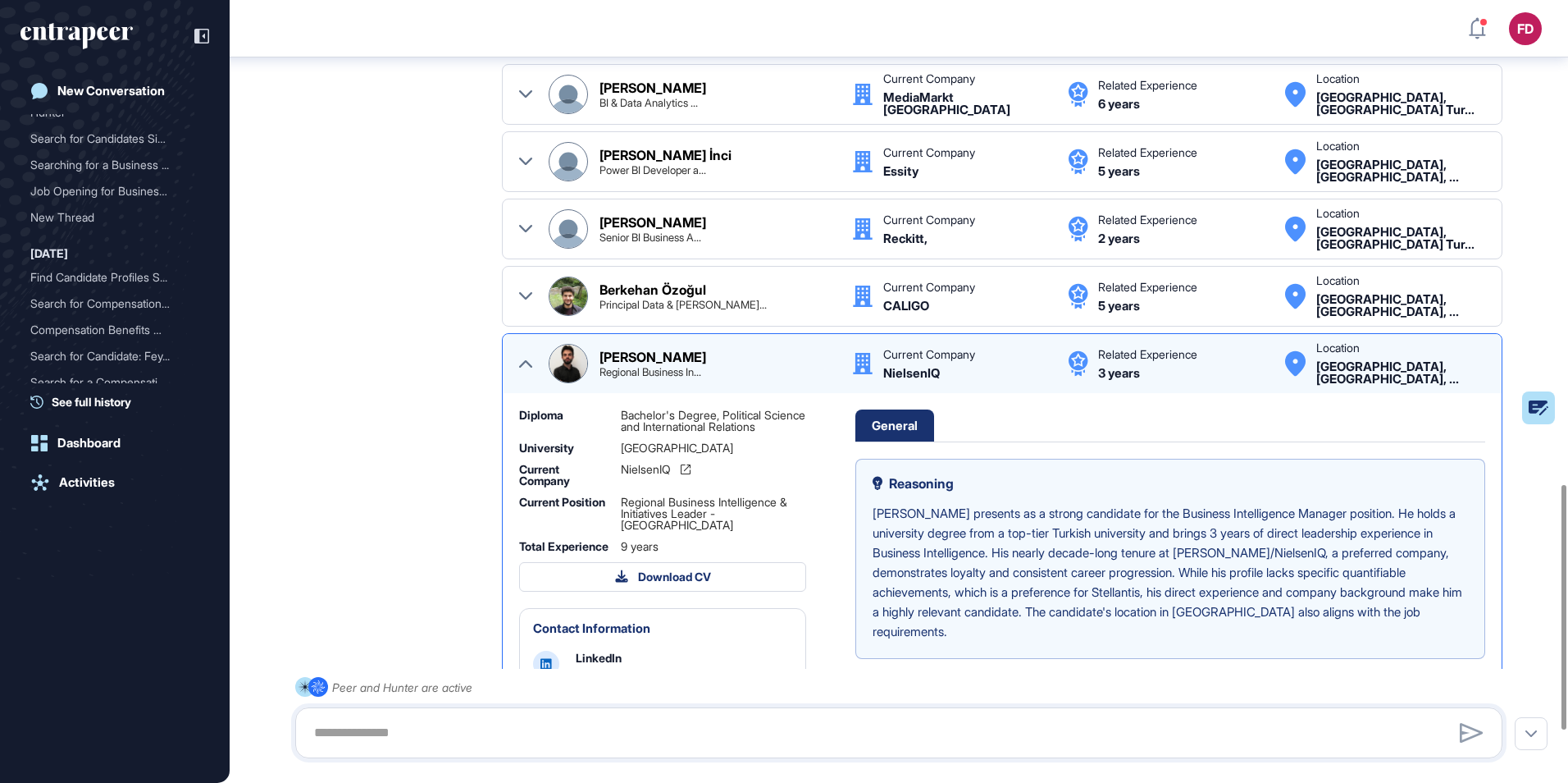
scroll to position [164, 0]
drag, startPoint x: 58, startPoint y: 26, endPoint x: 189, endPoint y: 118, distance: 160.1
click at [58, 26] on icon "entrapeer-logo" at bounding box center [76, 36] width 112 height 27
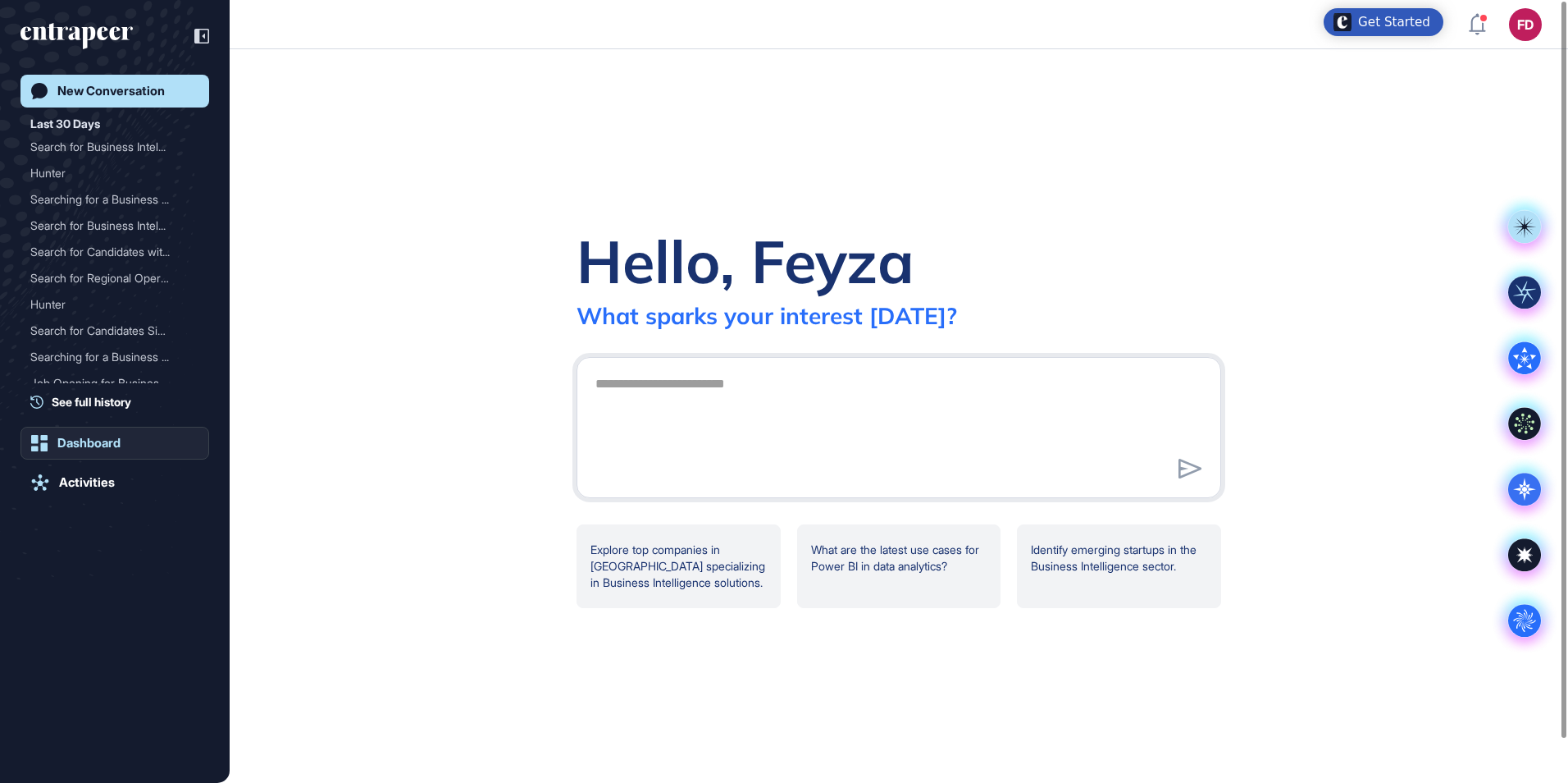
click at [106, 442] on div "Dashboard" at bounding box center [89, 443] width 63 height 15
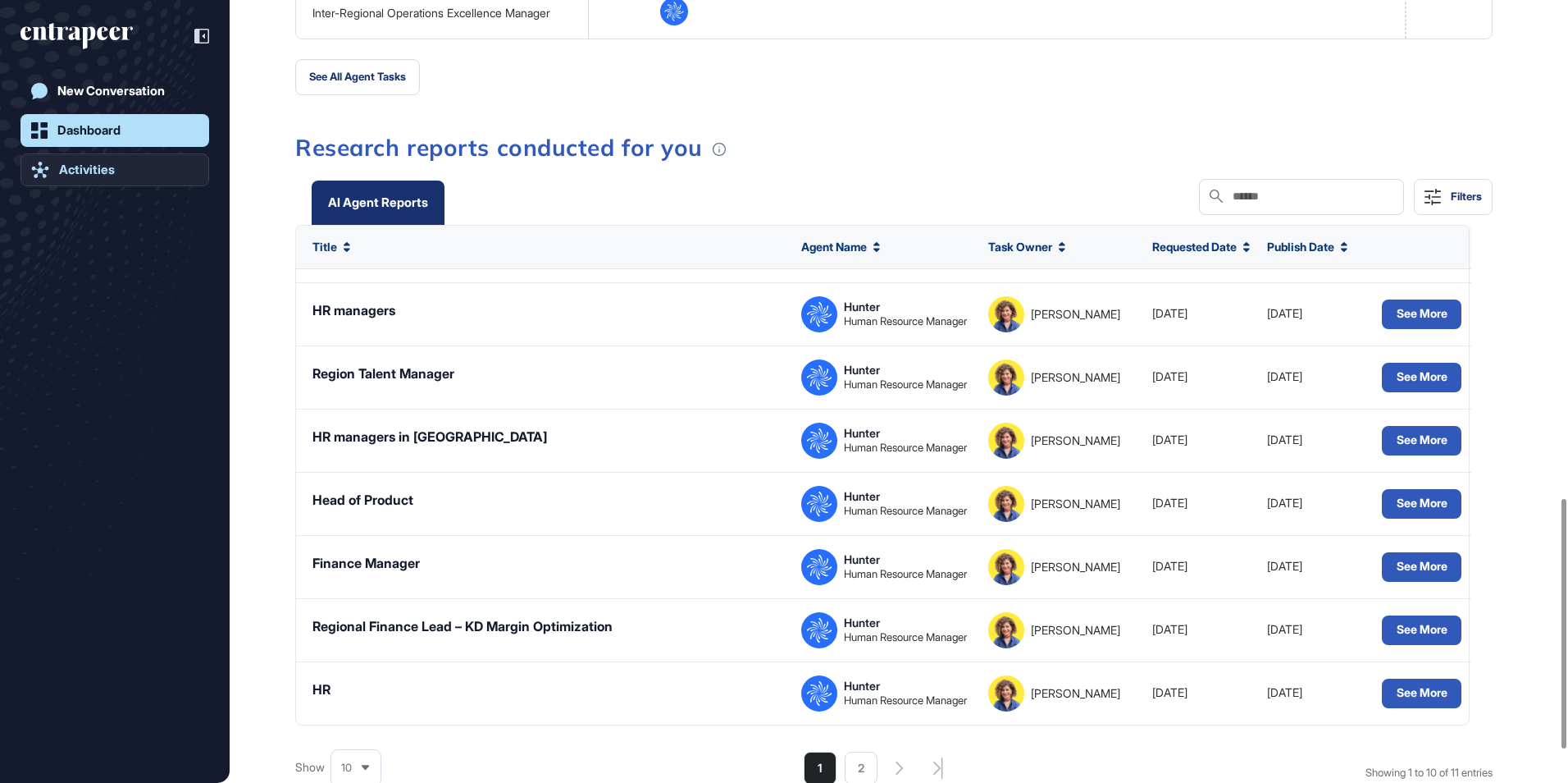
scroll to position [1395, 0]
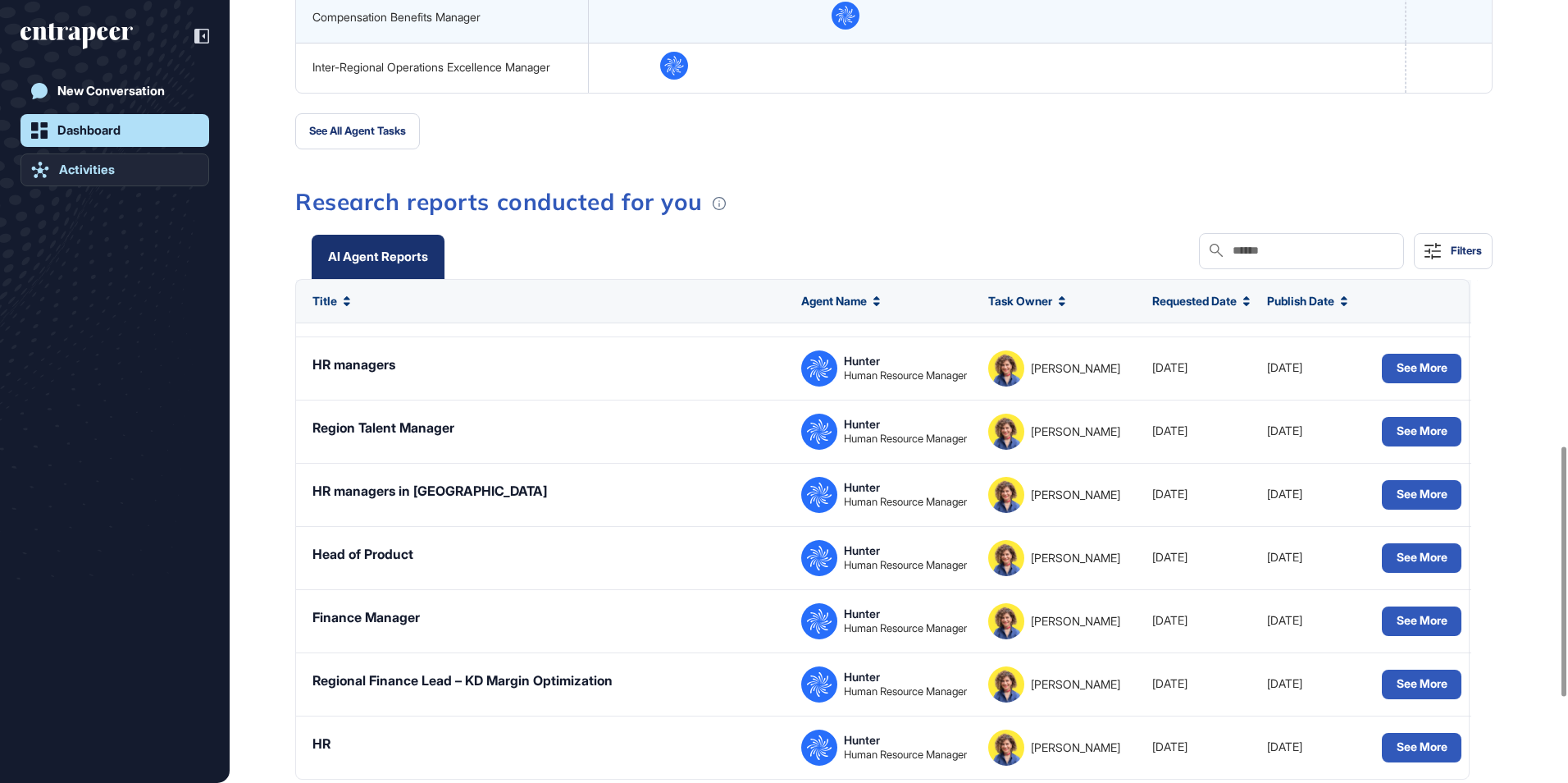
click at [95, 184] on link "Activities" at bounding box center [115, 170] width 189 height 33
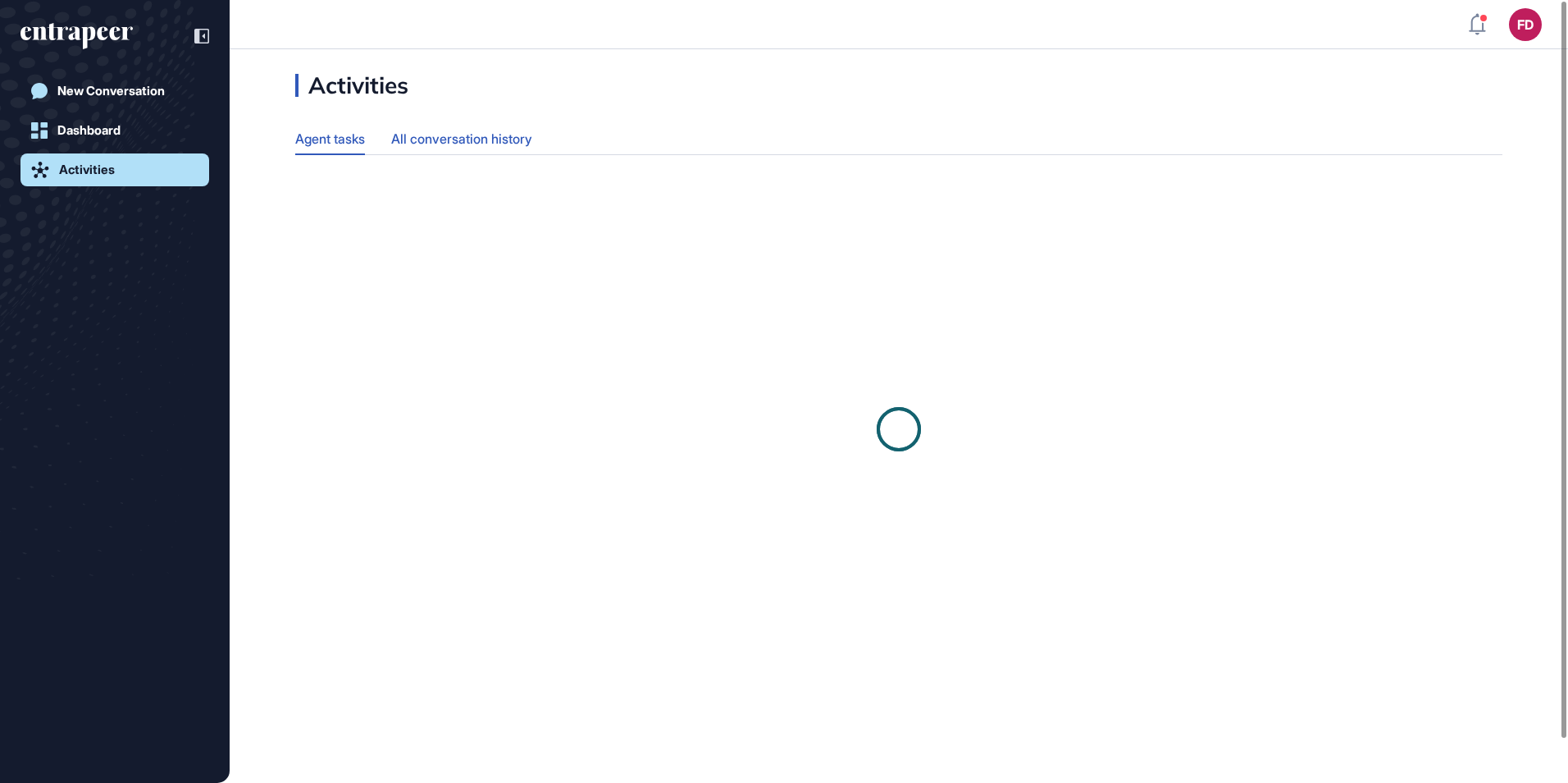
click at [532, 135] on div "All conversation history" at bounding box center [462, 139] width 141 height 32
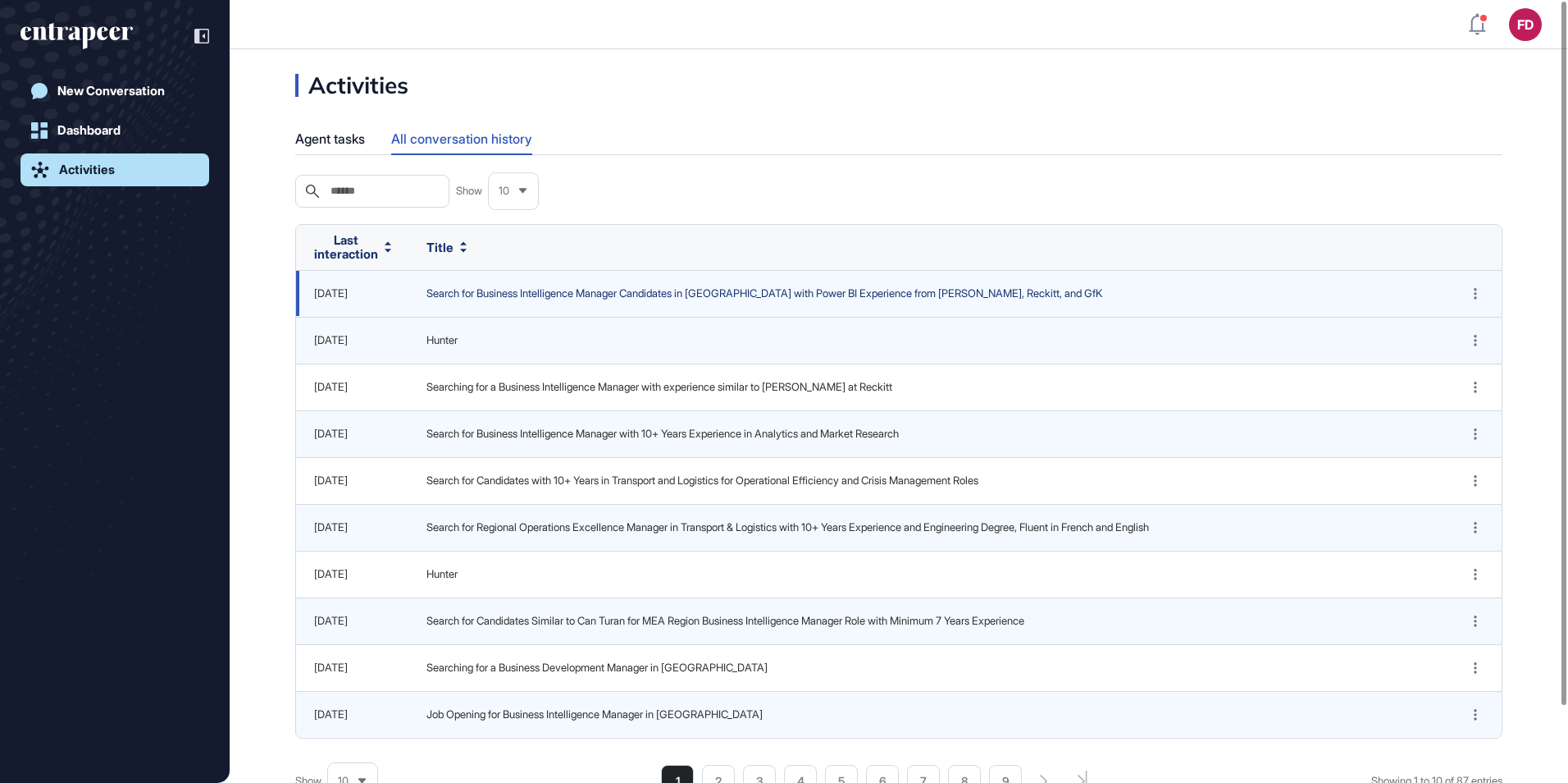
click at [531, 296] on span "Search for Business Intelligence Manager Candidates in [GEOGRAPHIC_DATA] with P…" at bounding box center [927, 294] width 1001 height 17
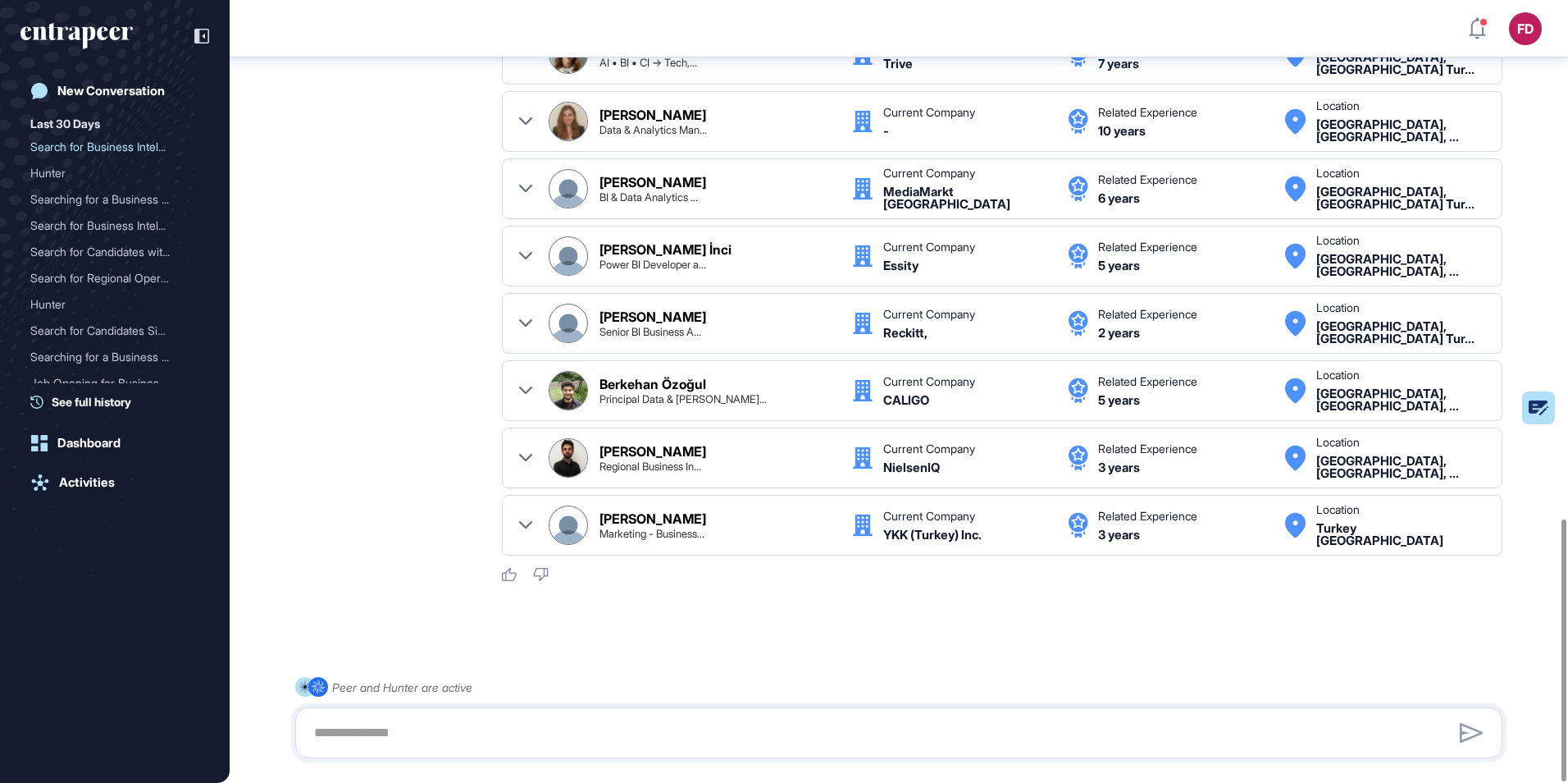
scroll to position [1547, 0]
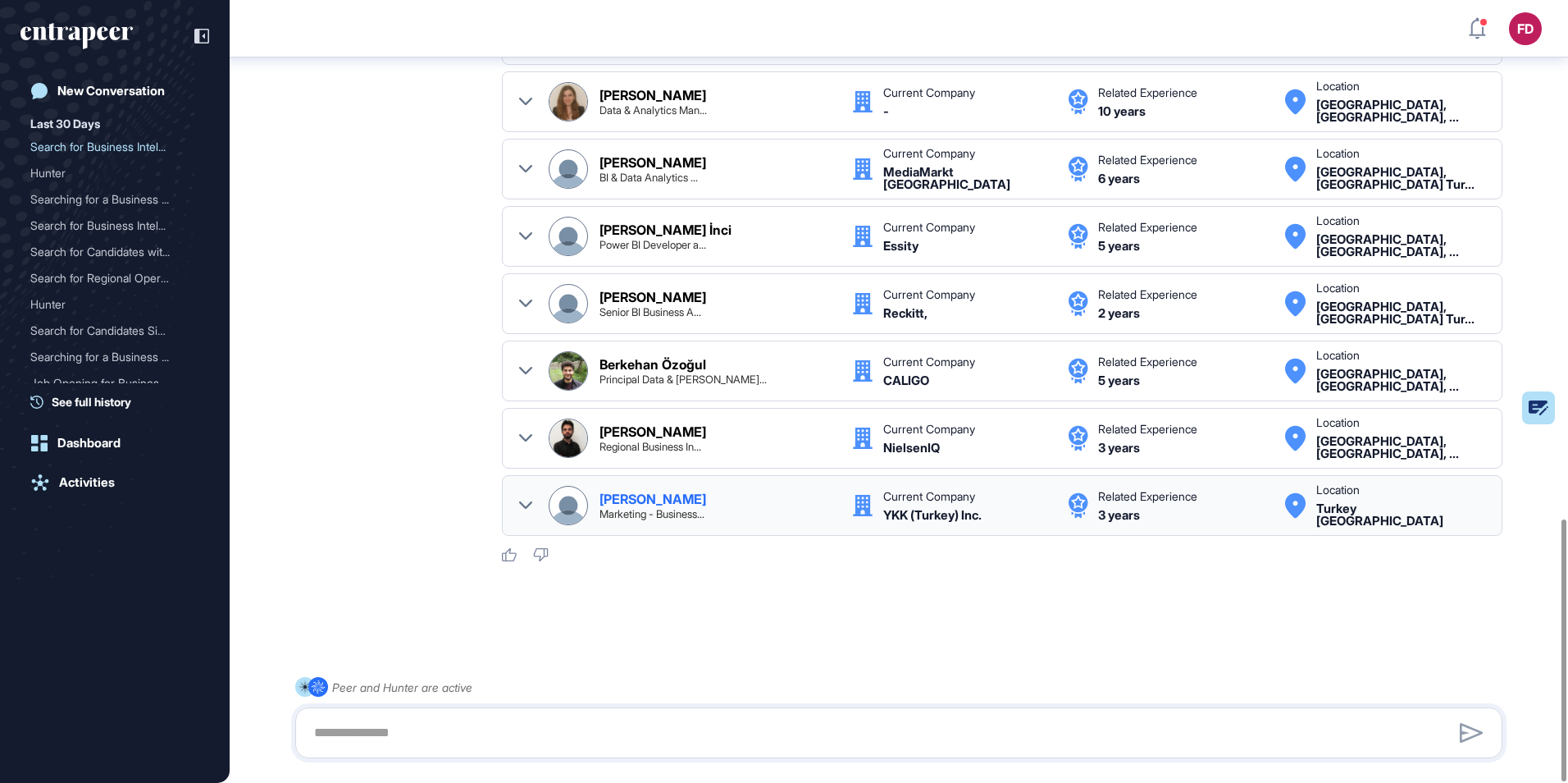
click at [696, 502] on div "[PERSON_NAME] Marketing - Business..." at bounding box center [717, 505] width 236 height 27
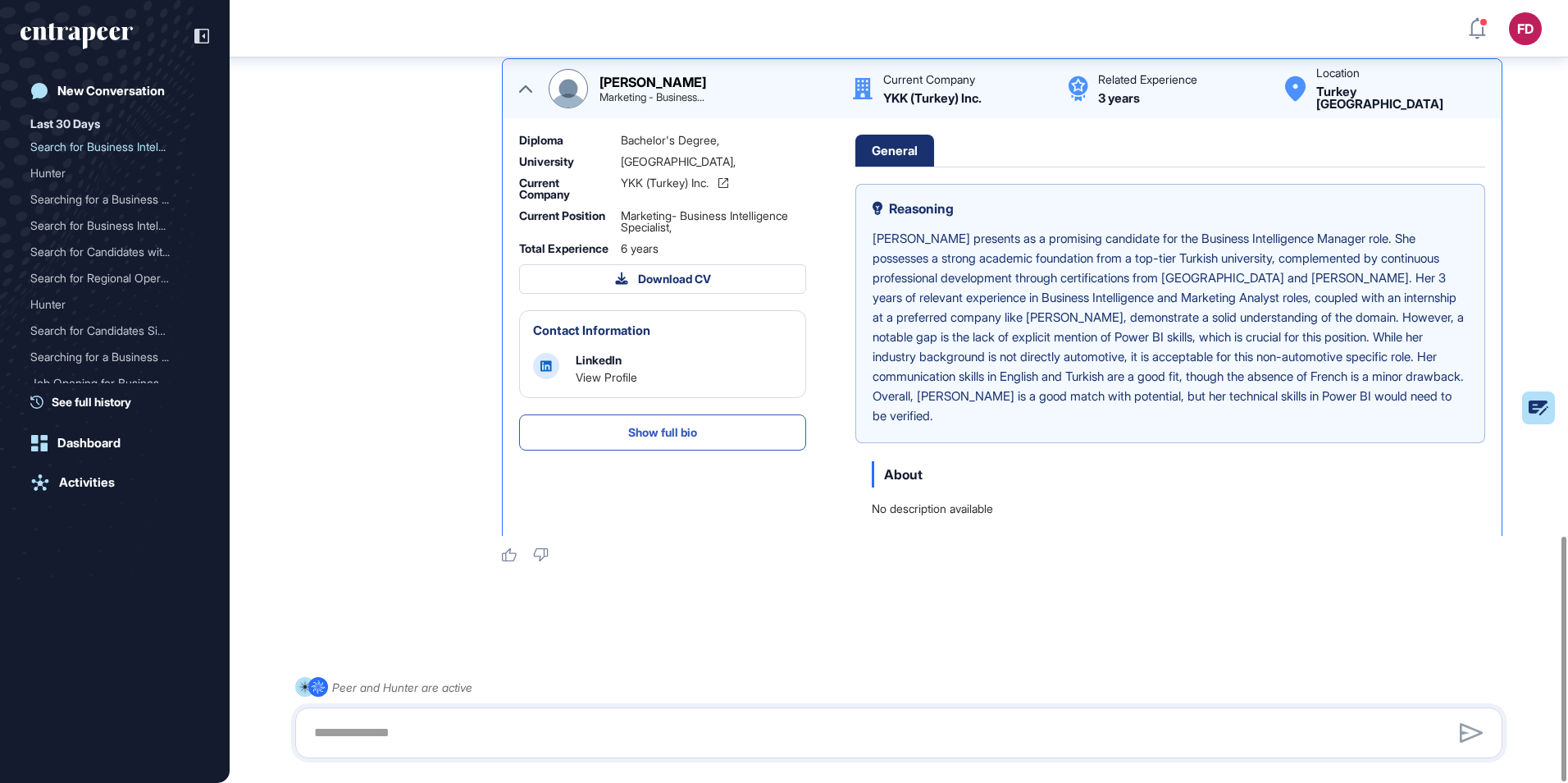
scroll to position [200, 0]
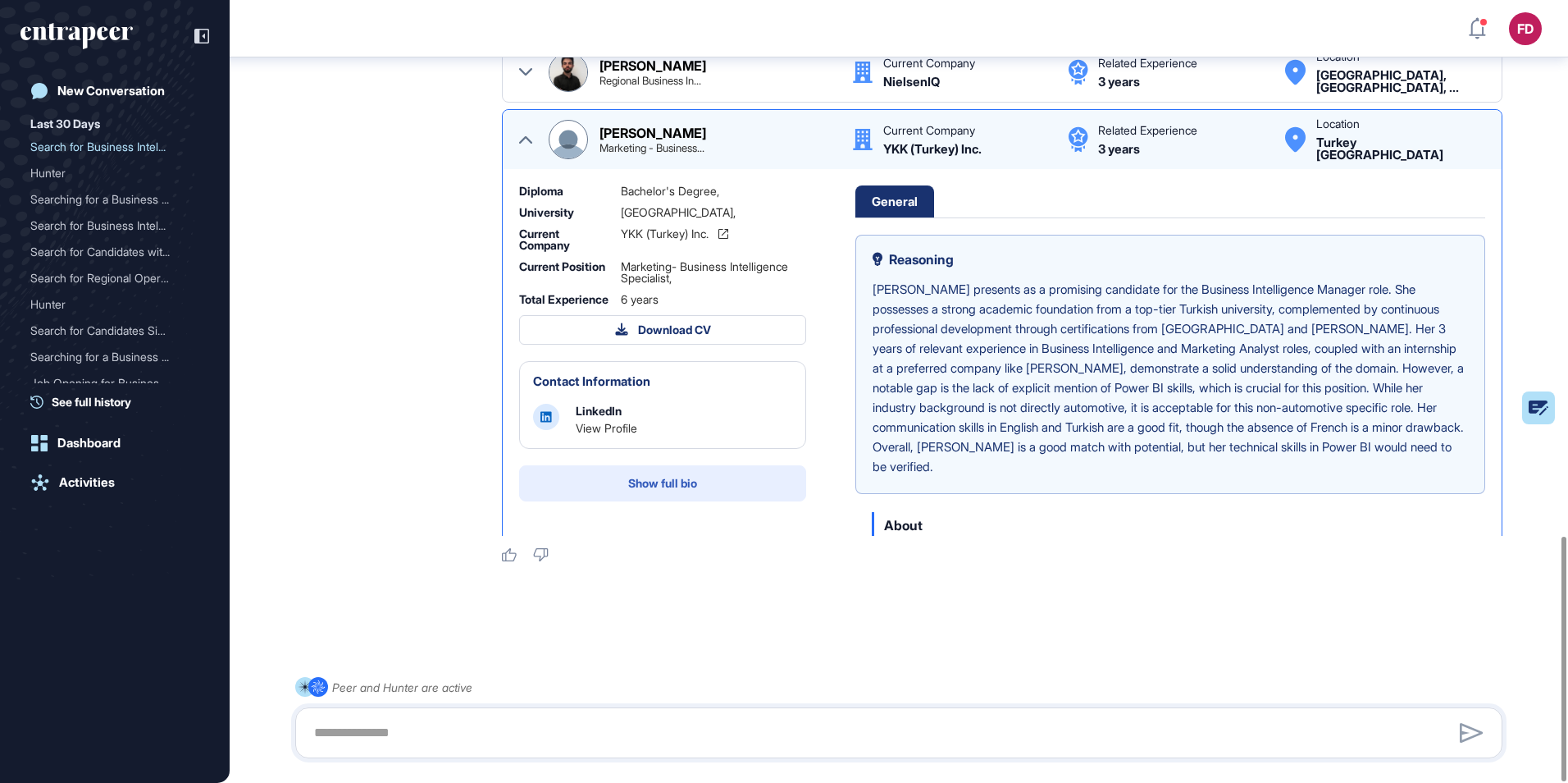
click at [639, 483] on button "Show full bio" at bounding box center [662, 483] width 287 height 36
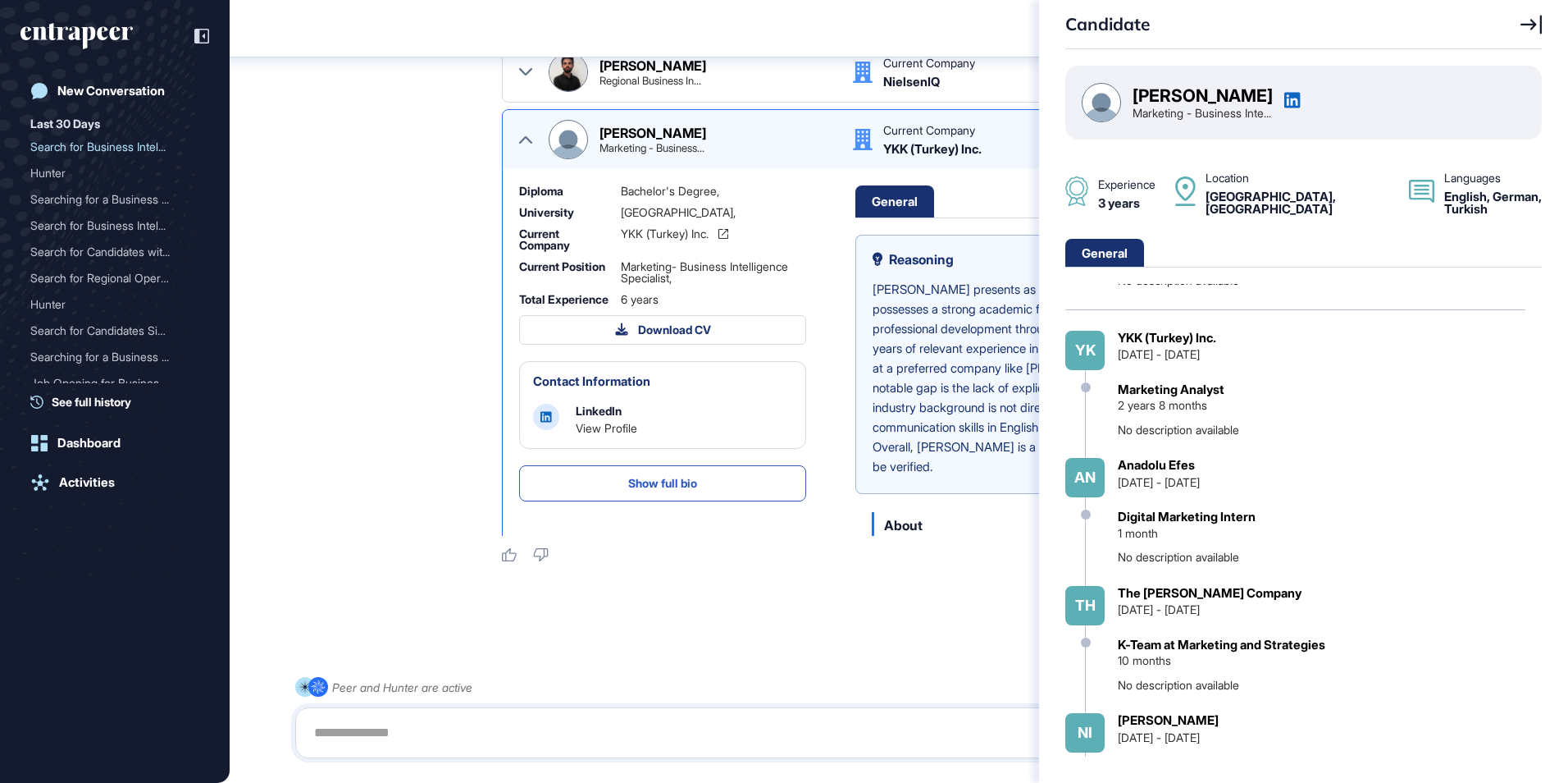
scroll to position [322, 0]
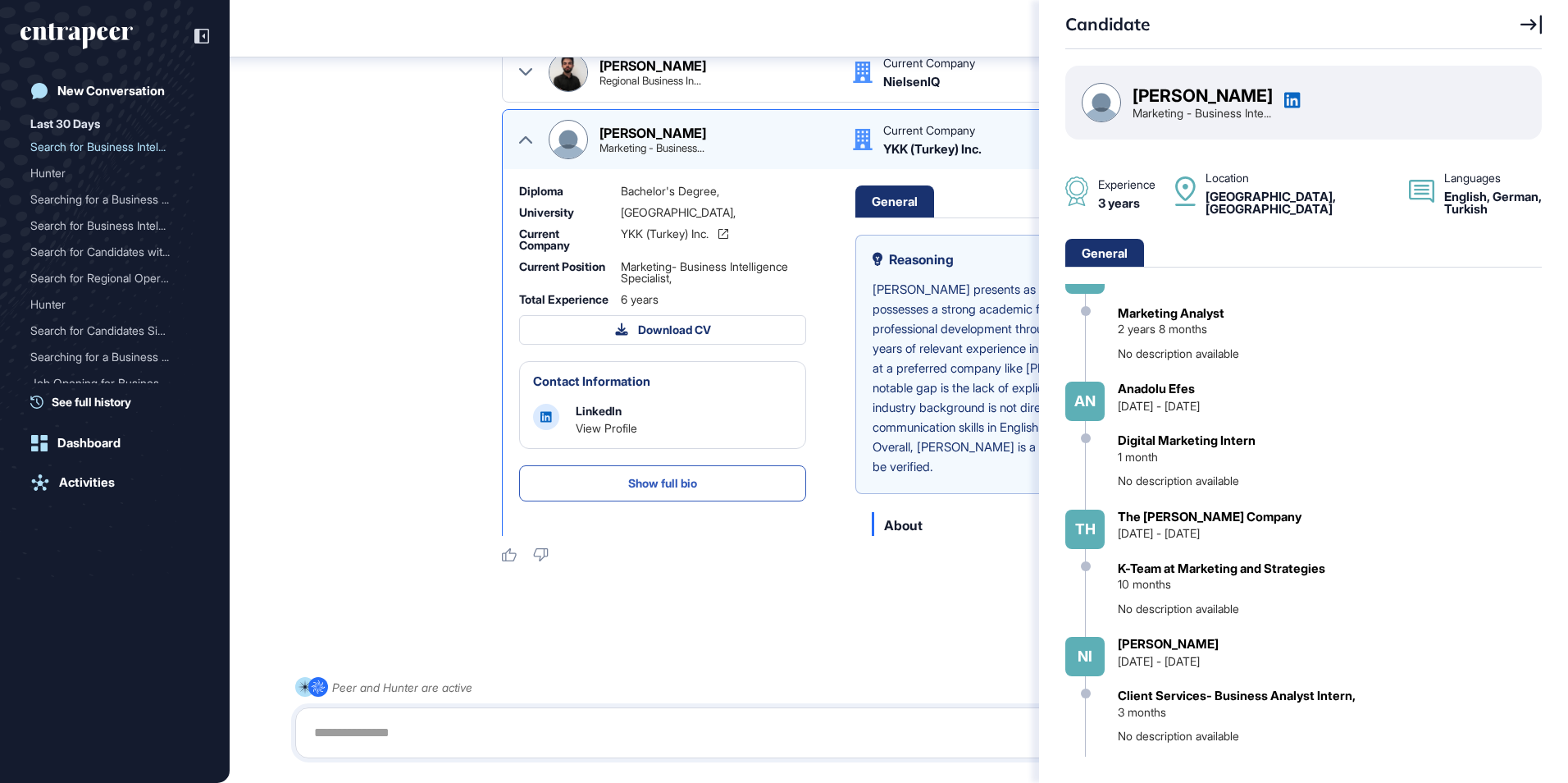
click at [749, 638] on div "Candidate [PERSON_NAME] Marketing - Business Inte... Experience 3 years Locatio…" at bounding box center [784, 391] width 1568 height 783
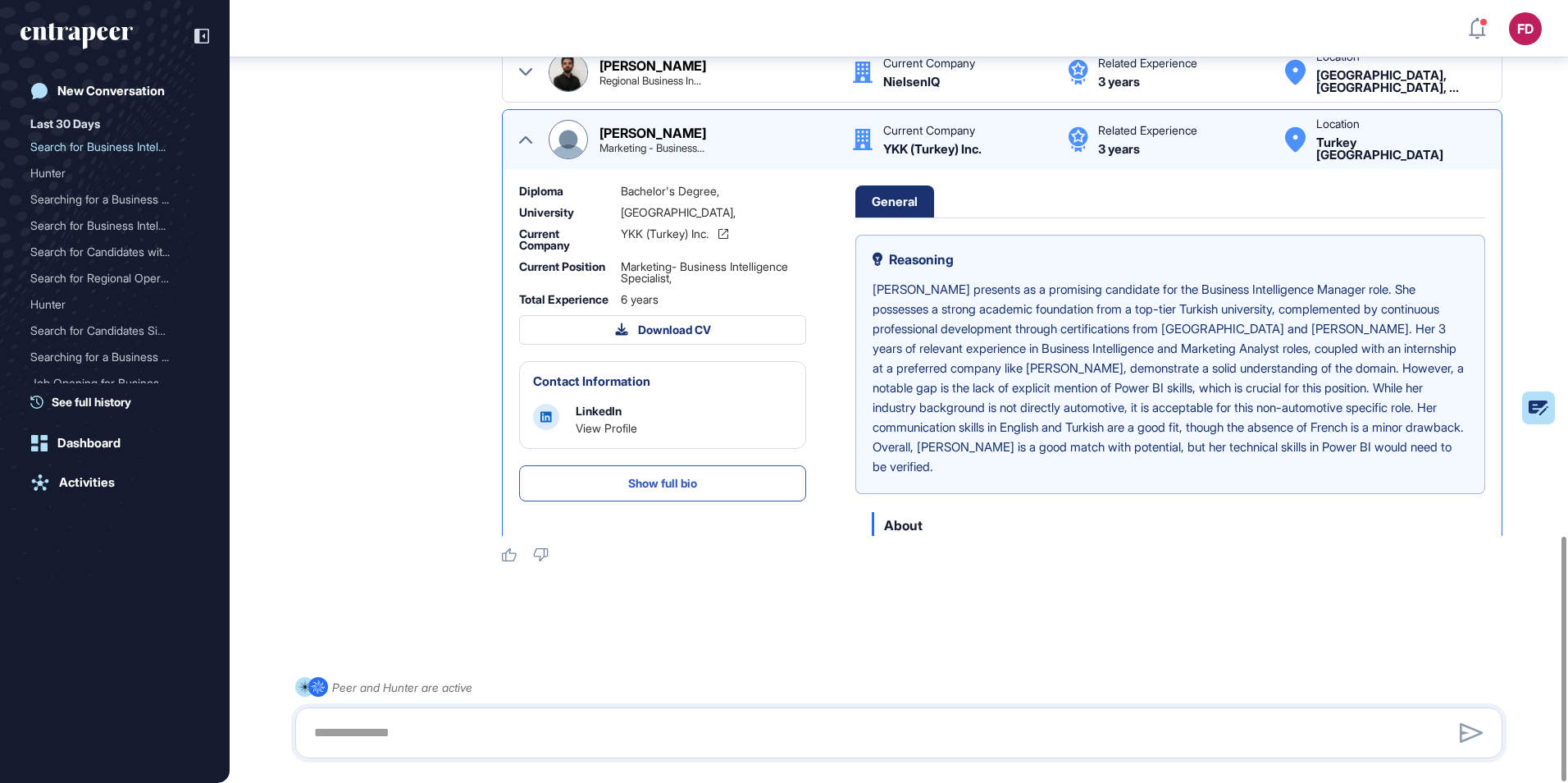
click at [529, 145] on icon at bounding box center [526, 140] width 13 height 13
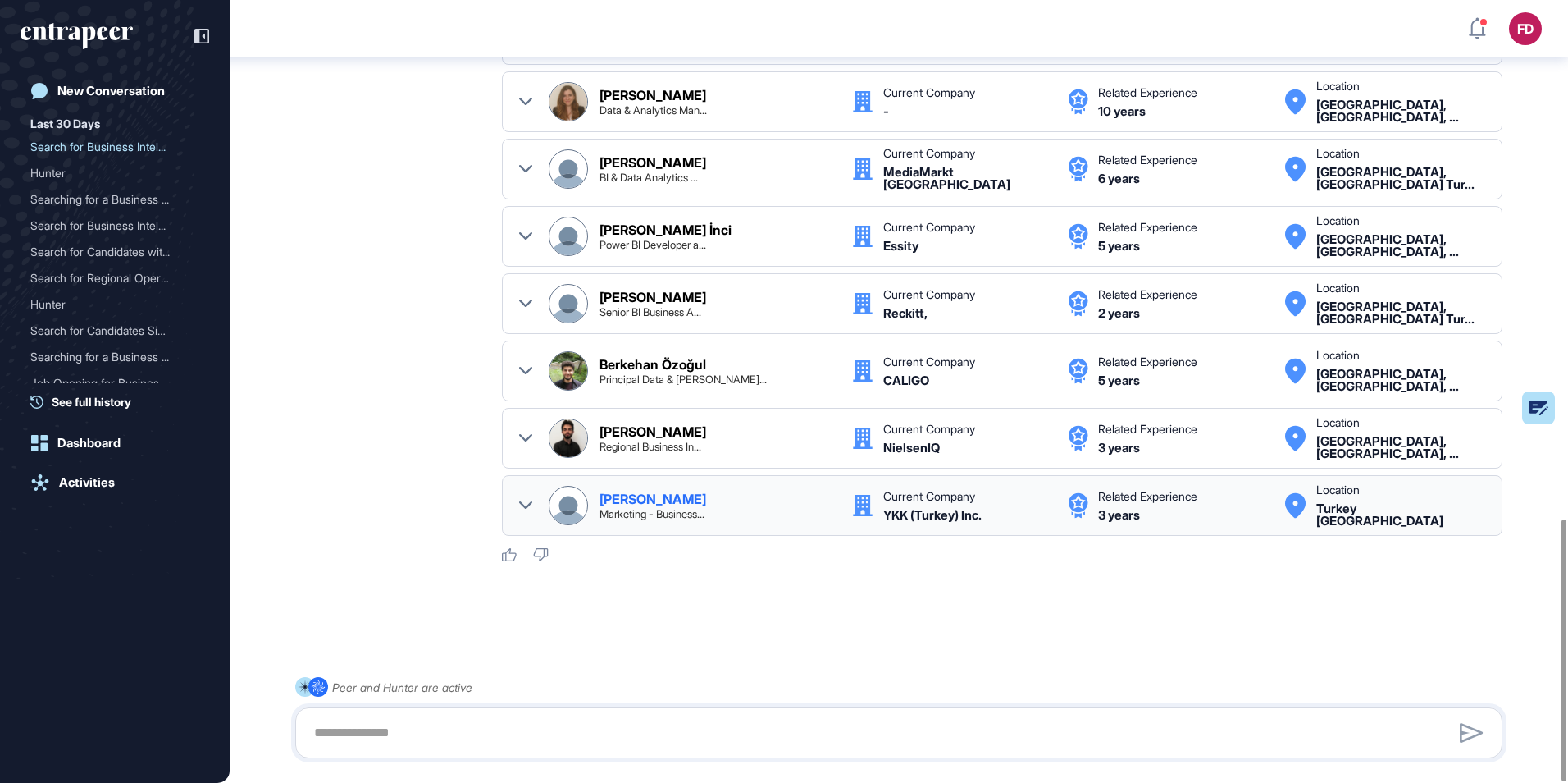
scroll to position [1547, 0]
click at [713, 374] on div "Berkehan Özoğul Principal Data & [PERSON_NAME]..." at bounding box center [717, 371] width 236 height 27
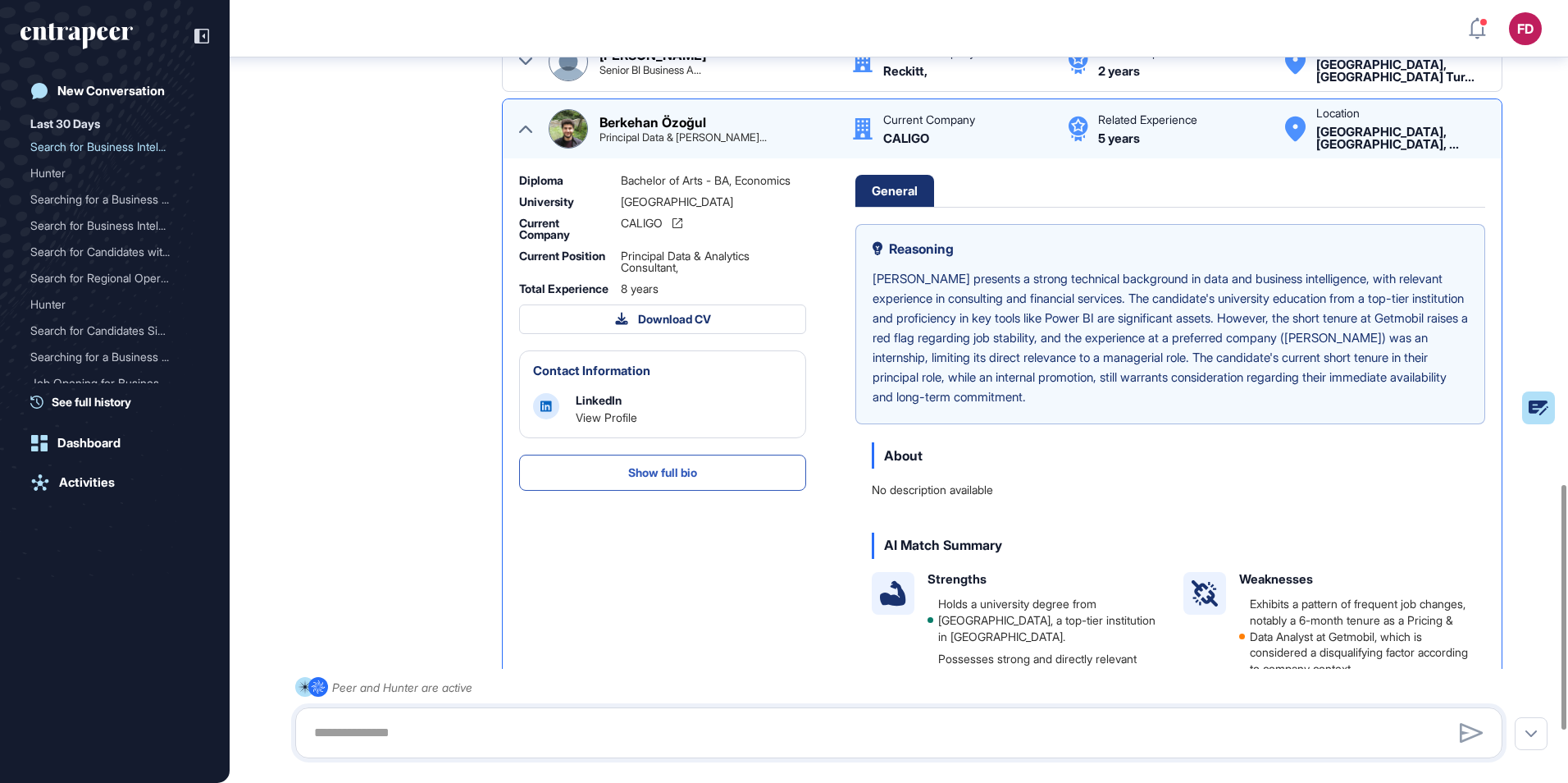
scroll to position [168, 0]
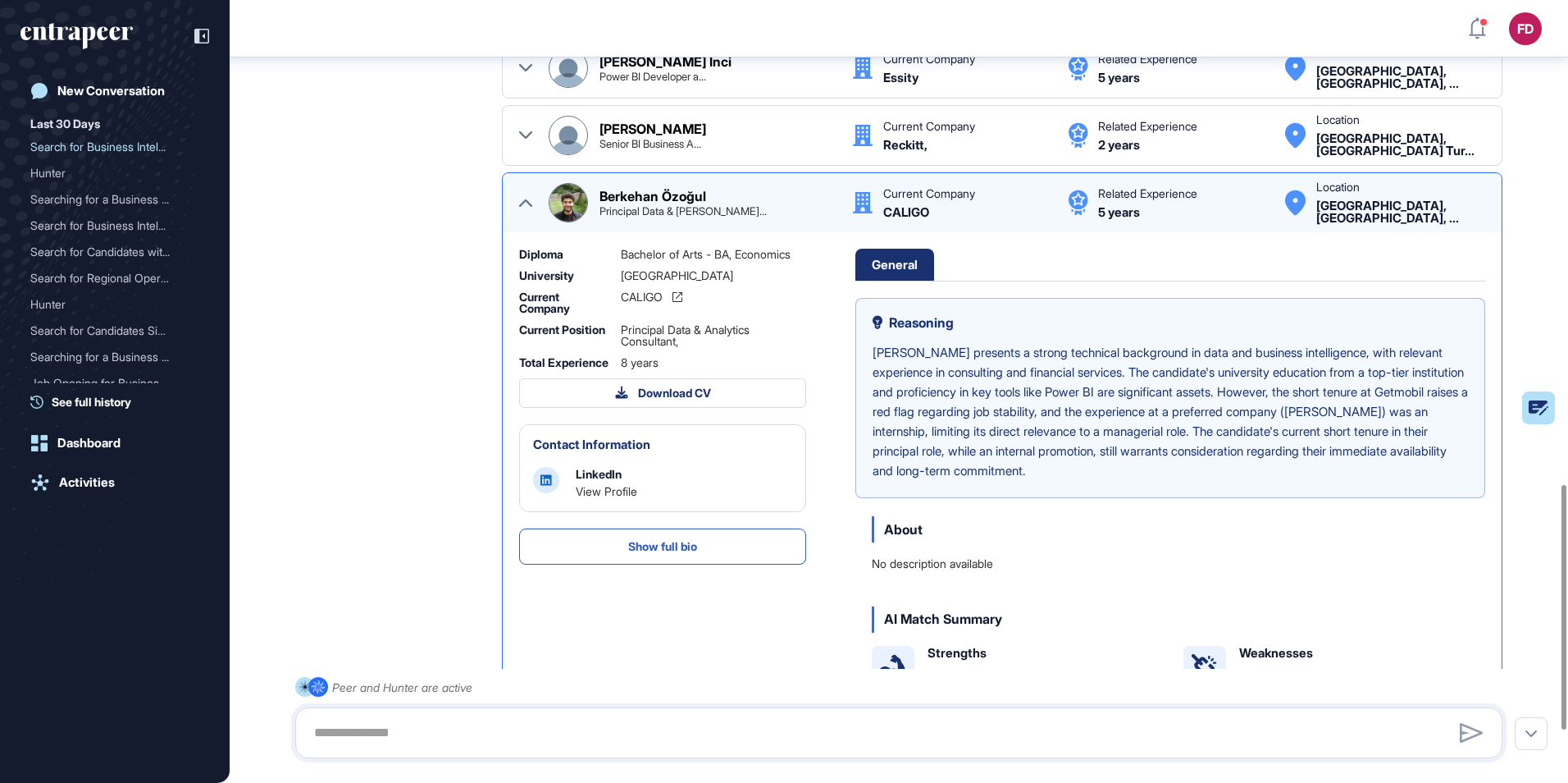
click at [524, 199] on icon at bounding box center [526, 203] width 13 height 13
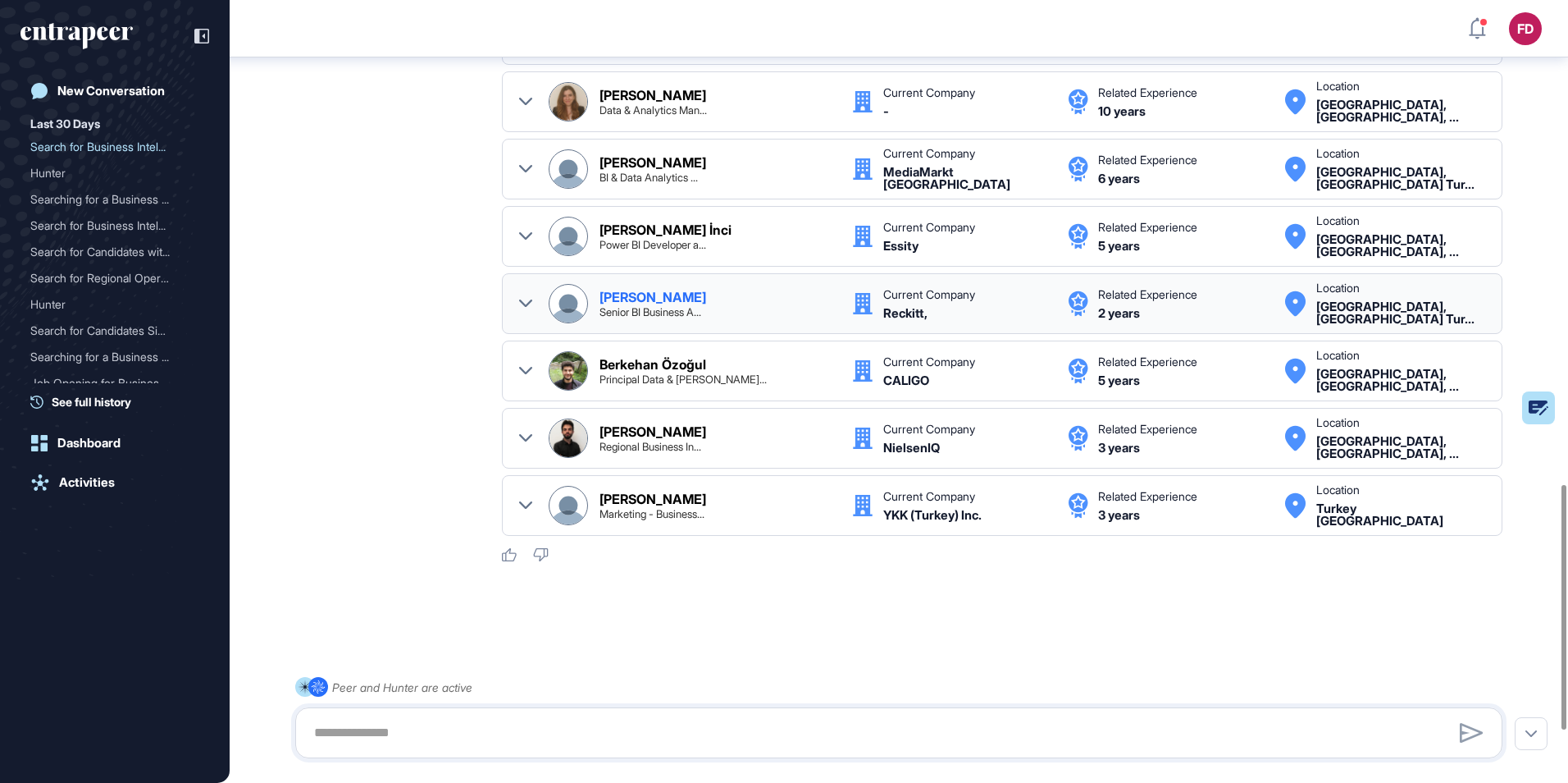
scroll to position [0, 0]
click at [714, 182] on div "[PERSON_NAME] BI & Data Analytics ..." at bounding box center [717, 169] width 236 height 27
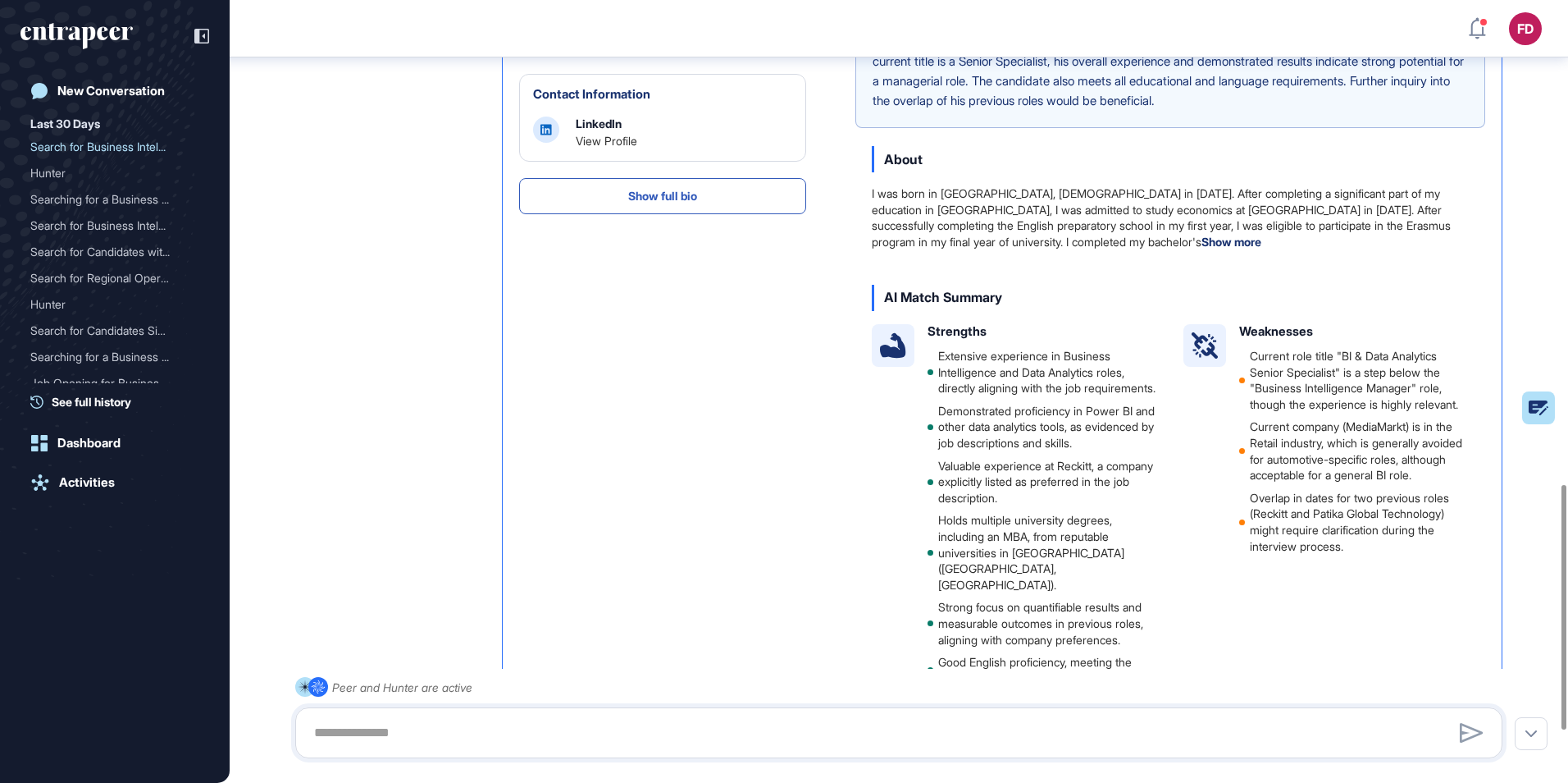
scroll to position [153, 0]
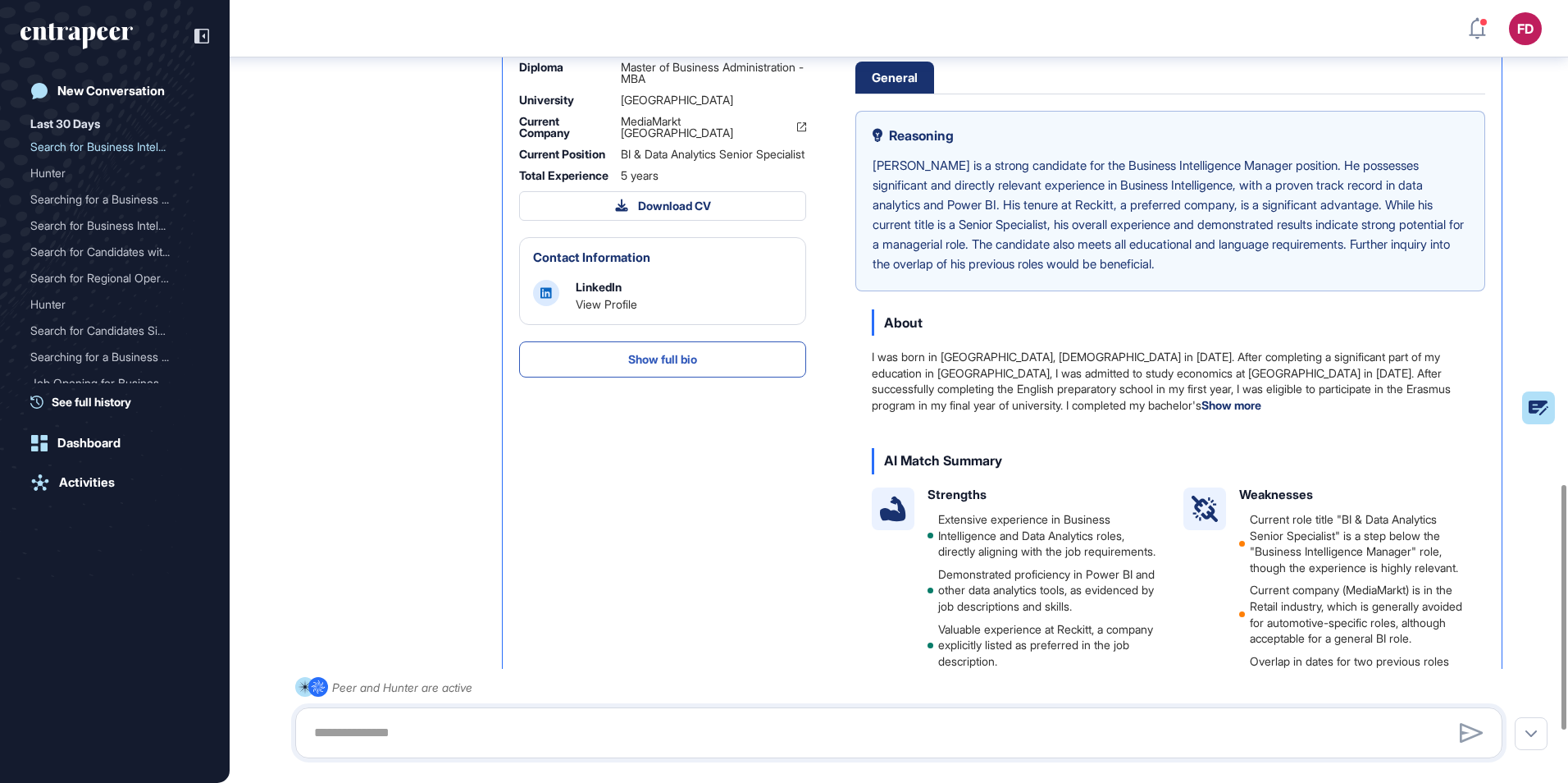
click at [716, 377] on button "Show full bio" at bounding box center [662, 359] width 287 height 36
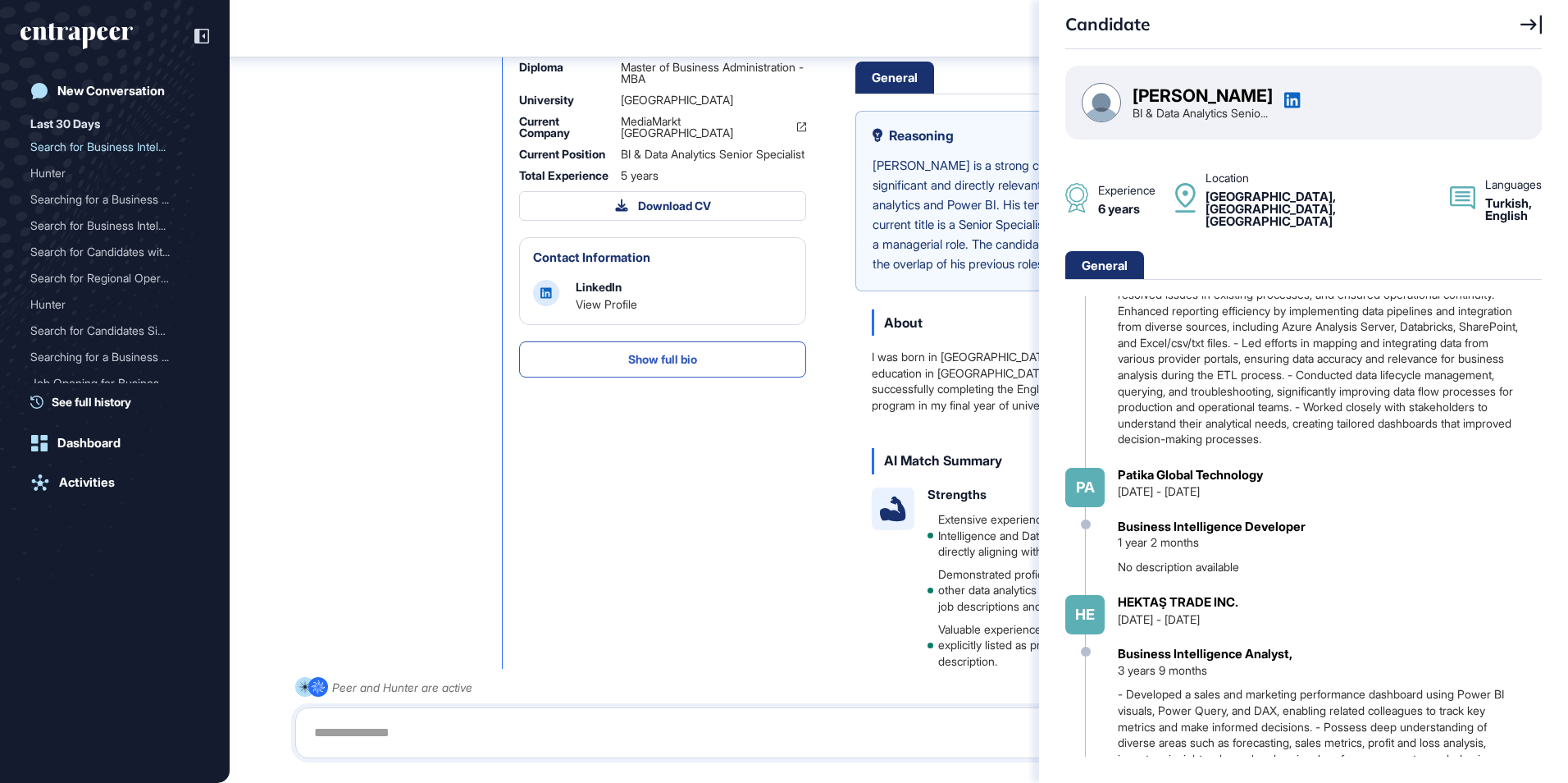
scroll to position [516, 0]
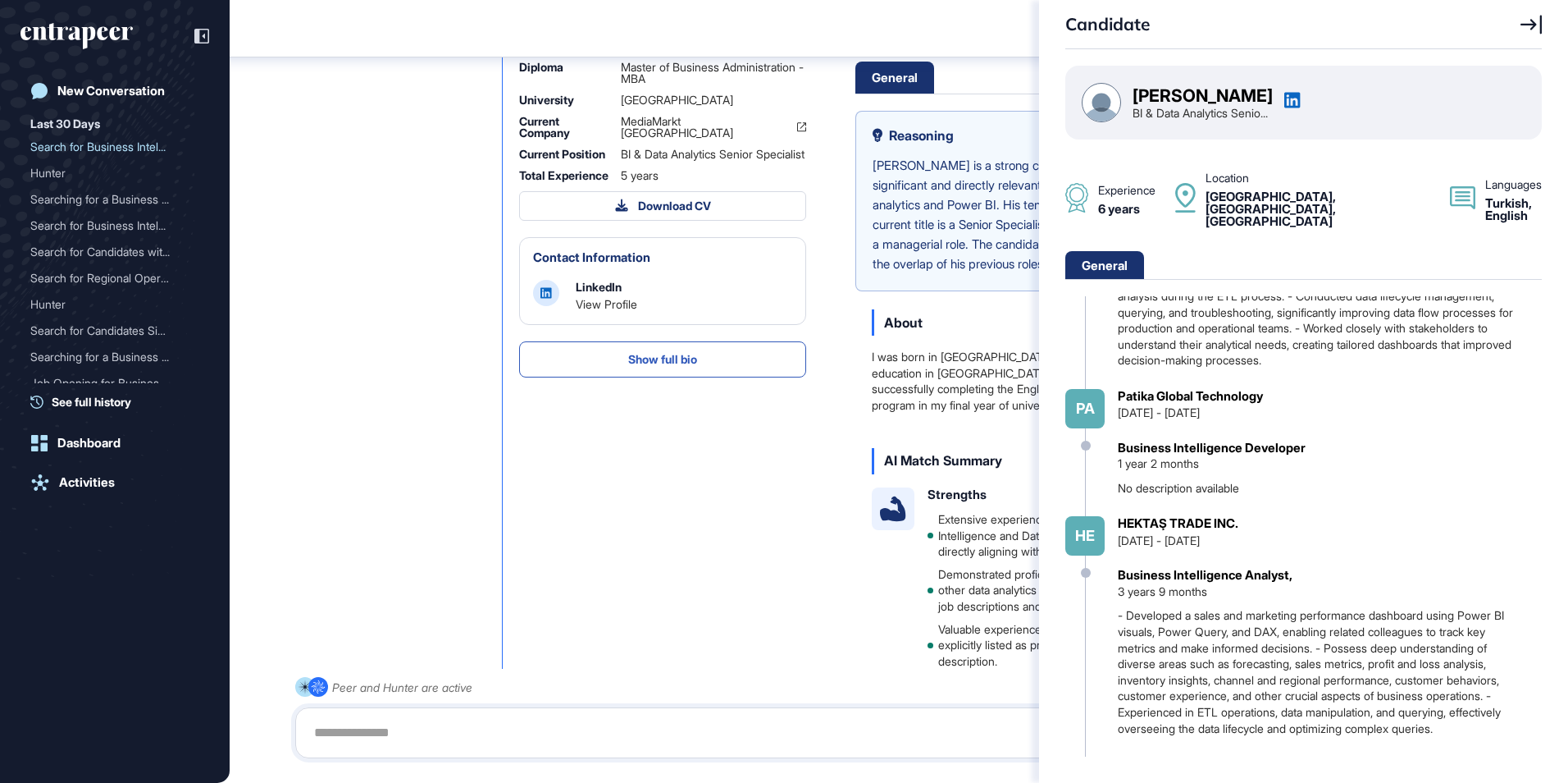
click at [725, 375] on div "Candidate [PERSON_NAME] BI & Data Analytics Senio... Experience 6 years Locatio…" at bounding box center [784, 391] width 1568 height 783
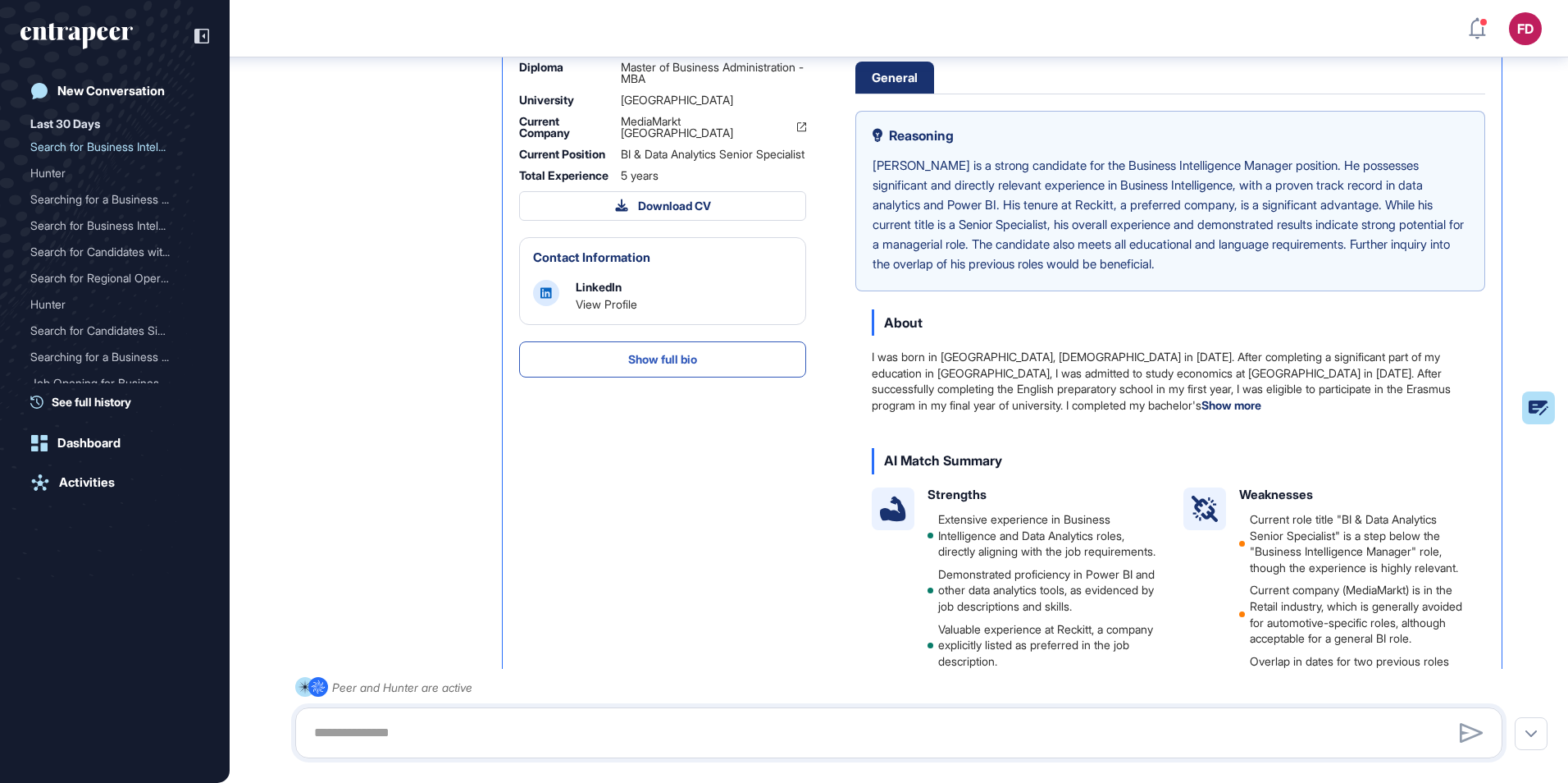
click at [611, 294] on div "LinkedIn" at bounding box center [598, 286] width 46 height 14
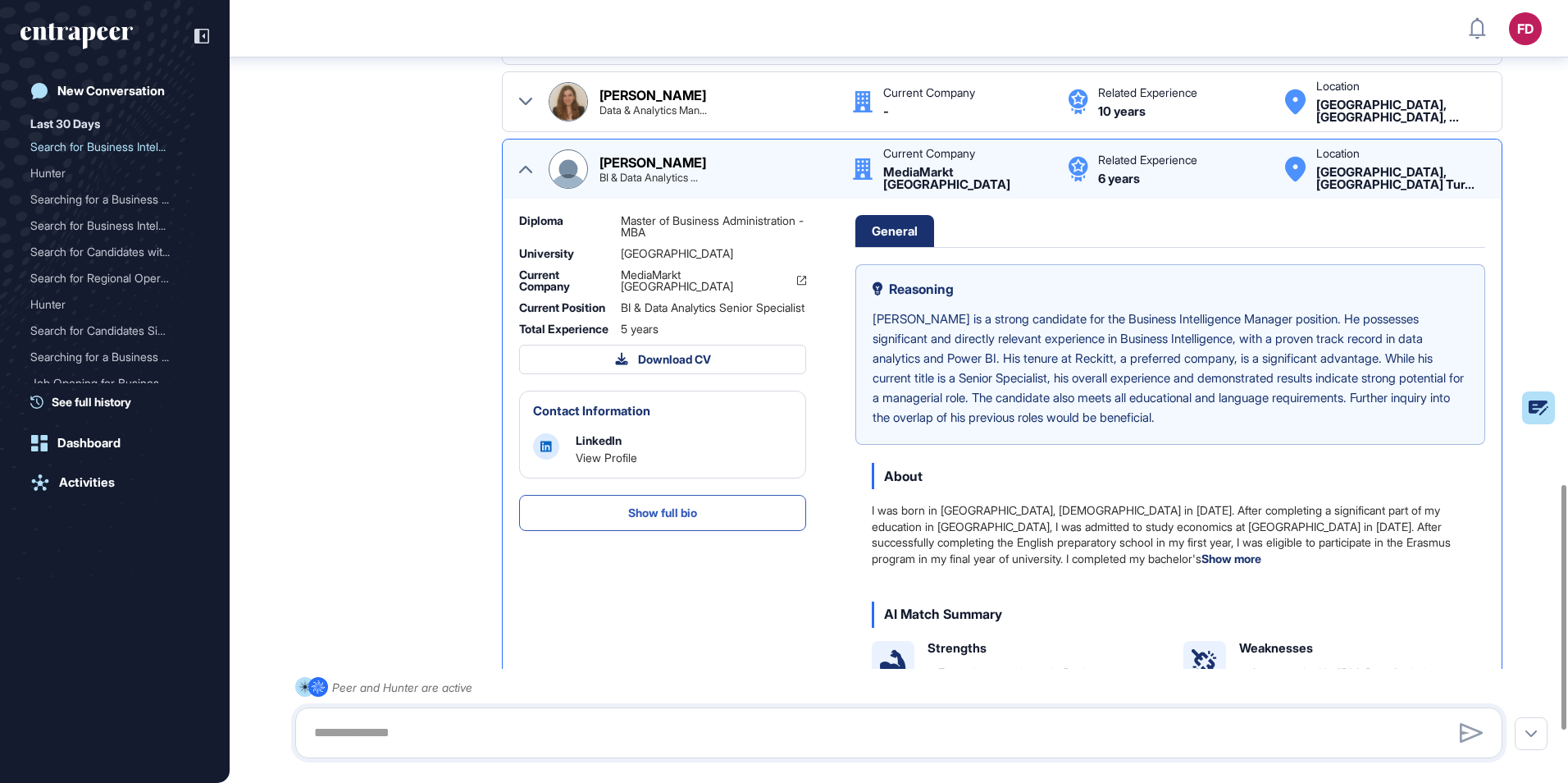
click at [537, 171] on div "[PERSON_NAME] BI & Data Analytics ... Current Company MediaMarkt [GEOGRAPHIC_DA…" at bounding box center [1002, 169] width 966 height 39
click at [526, 174] on icon at bounding box center [526, 169] width 13 height 13
